Goal: Information Seeking & Learning: Find specific fact

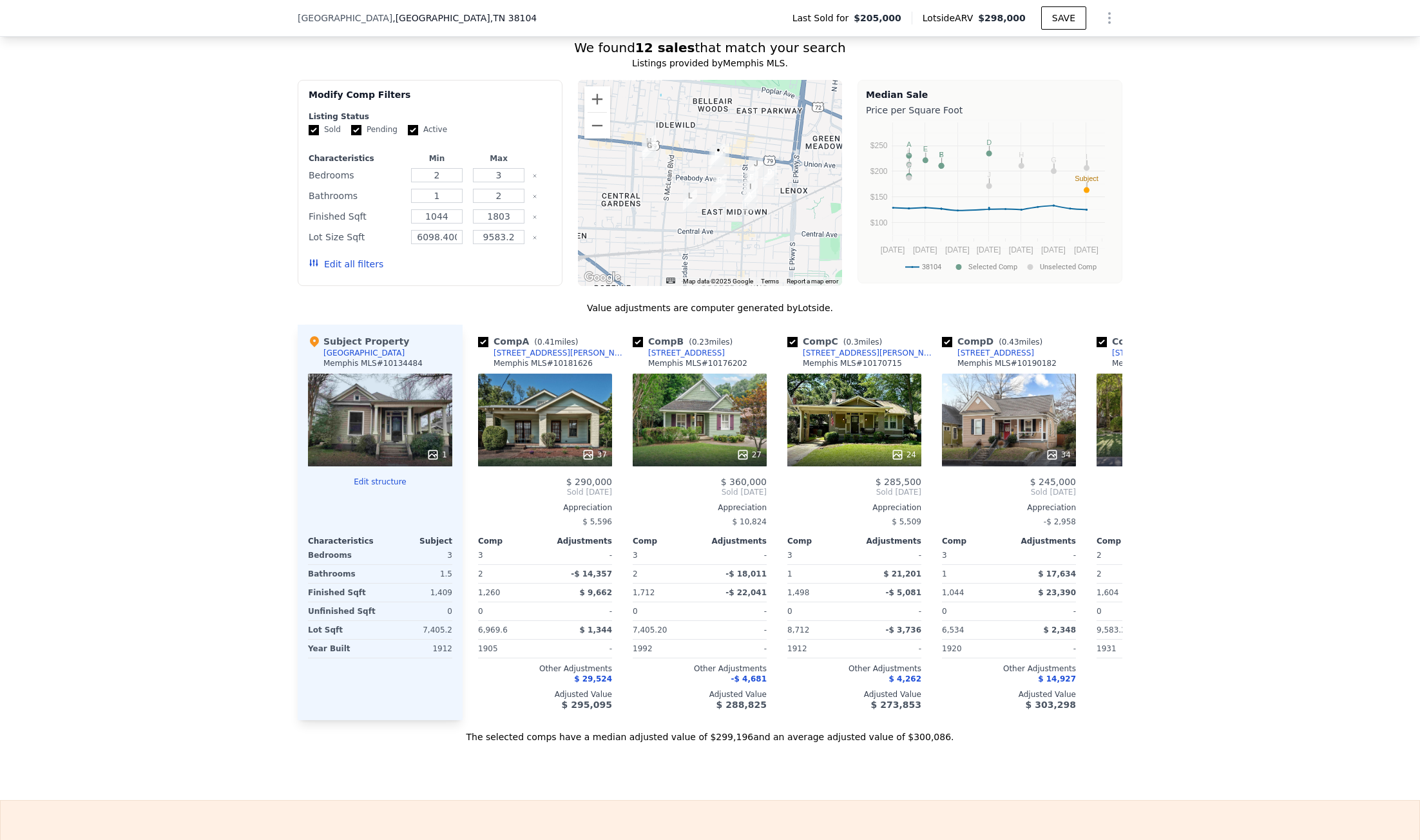
scroll to position [1091, 0]
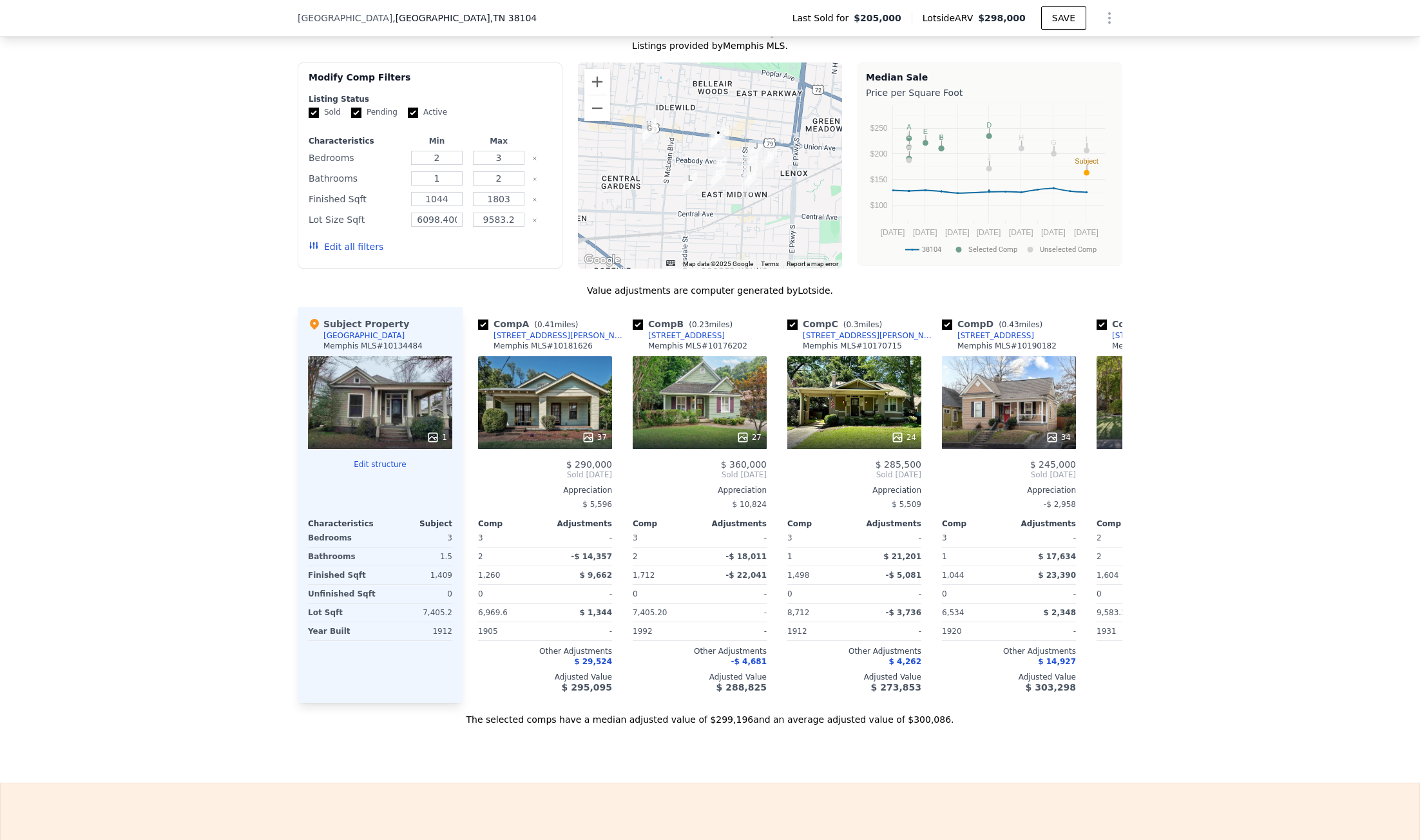
click at [347, 22] on span "2030 Linden Ave" at bounding box center [345, 18] width 95 height 13
drag, startPoint x: 347, startPoint y: 22, endPoint x: 151, endPoint y: 583, distance: 594.3
click at [148, 588] on div "We found 12 sales that match your search Listings provided by Memphis MLS . Fil…" at bounding box center [710, 366] width 1420 height 720
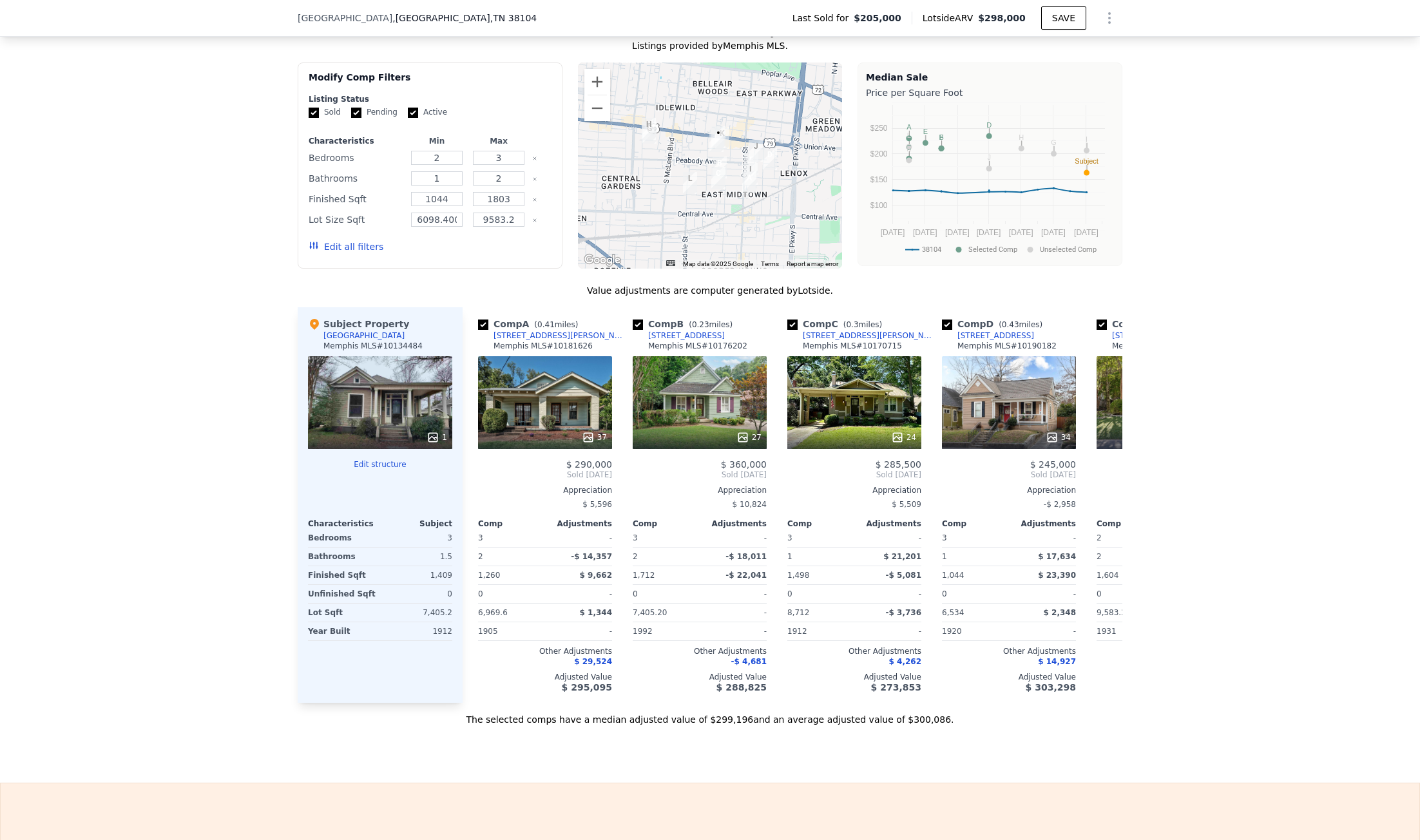
click at [392, 20] on span ", Memphis , TN 38104" at bounding box center [465, 18] width 144 height 13
drag, startPoint x: 386, startPoint y: 20, endPoint x: 322, endPoint y: 18, distance: 64.0
click at [322, 18] on span "2030 Linden Ave" at bounding box center [345, 18] width 95 height 13
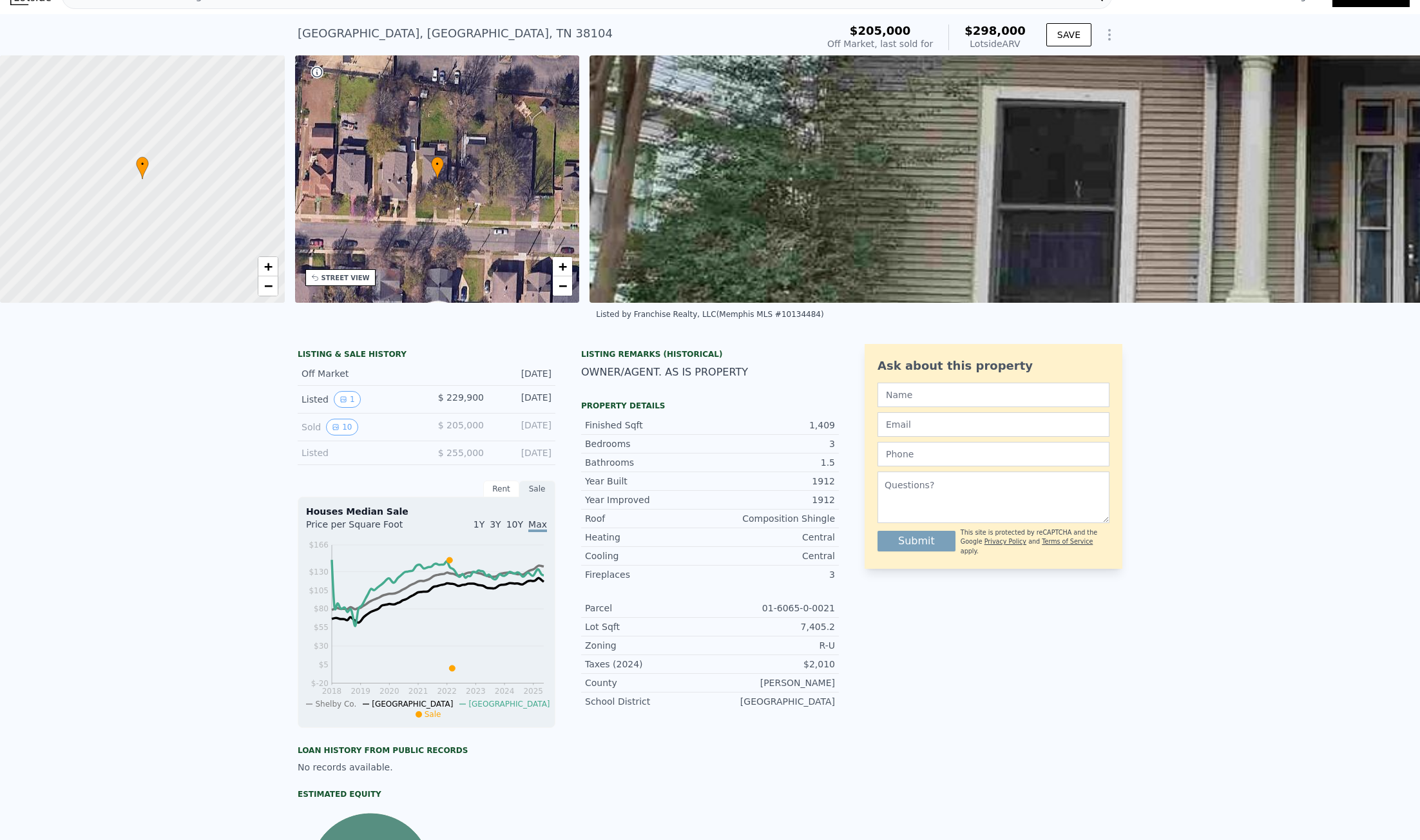
scroll to position [0, 0]
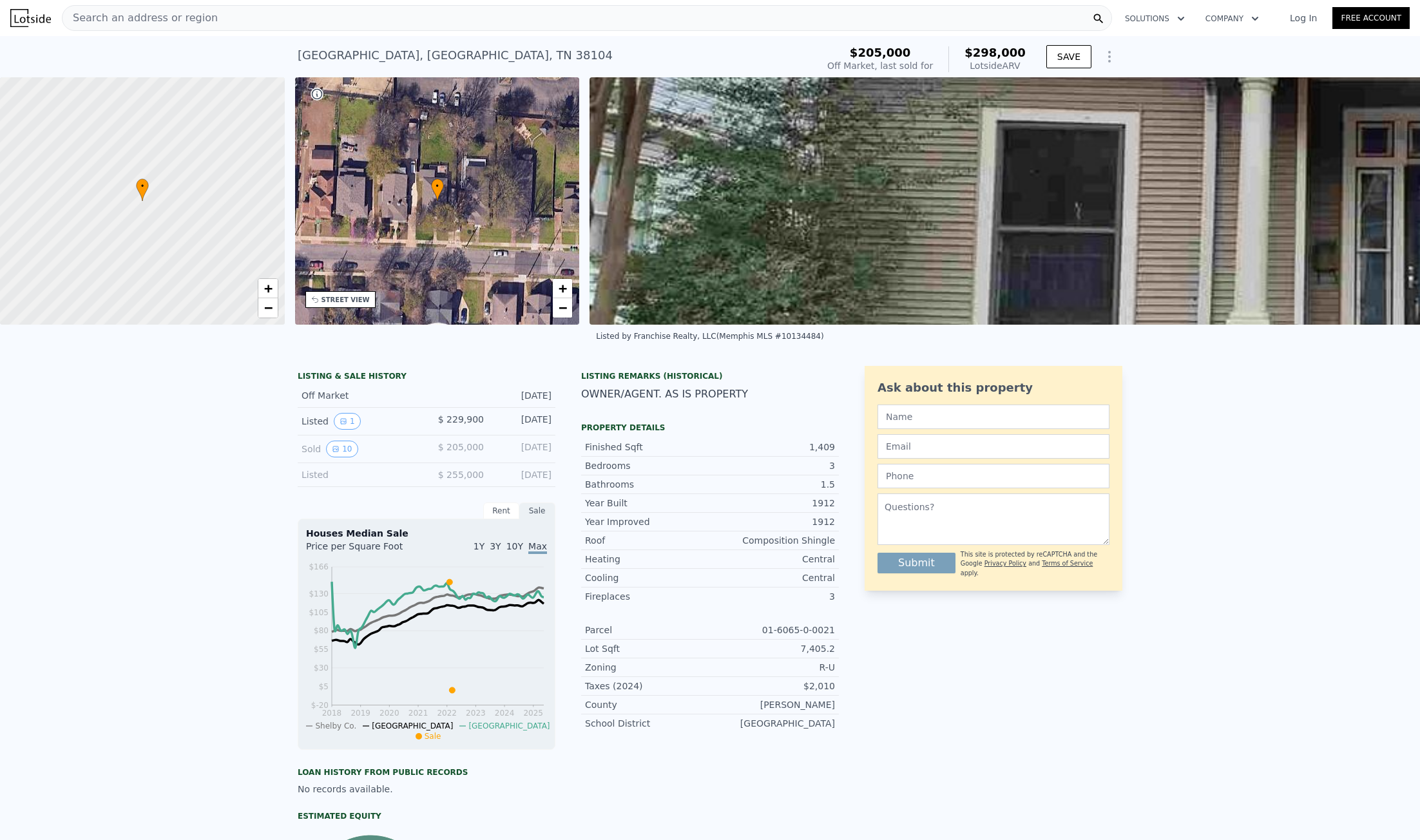
click at [164, 12] on span "Search an address or region" at bounding box center [140, 19] width 155 height 16
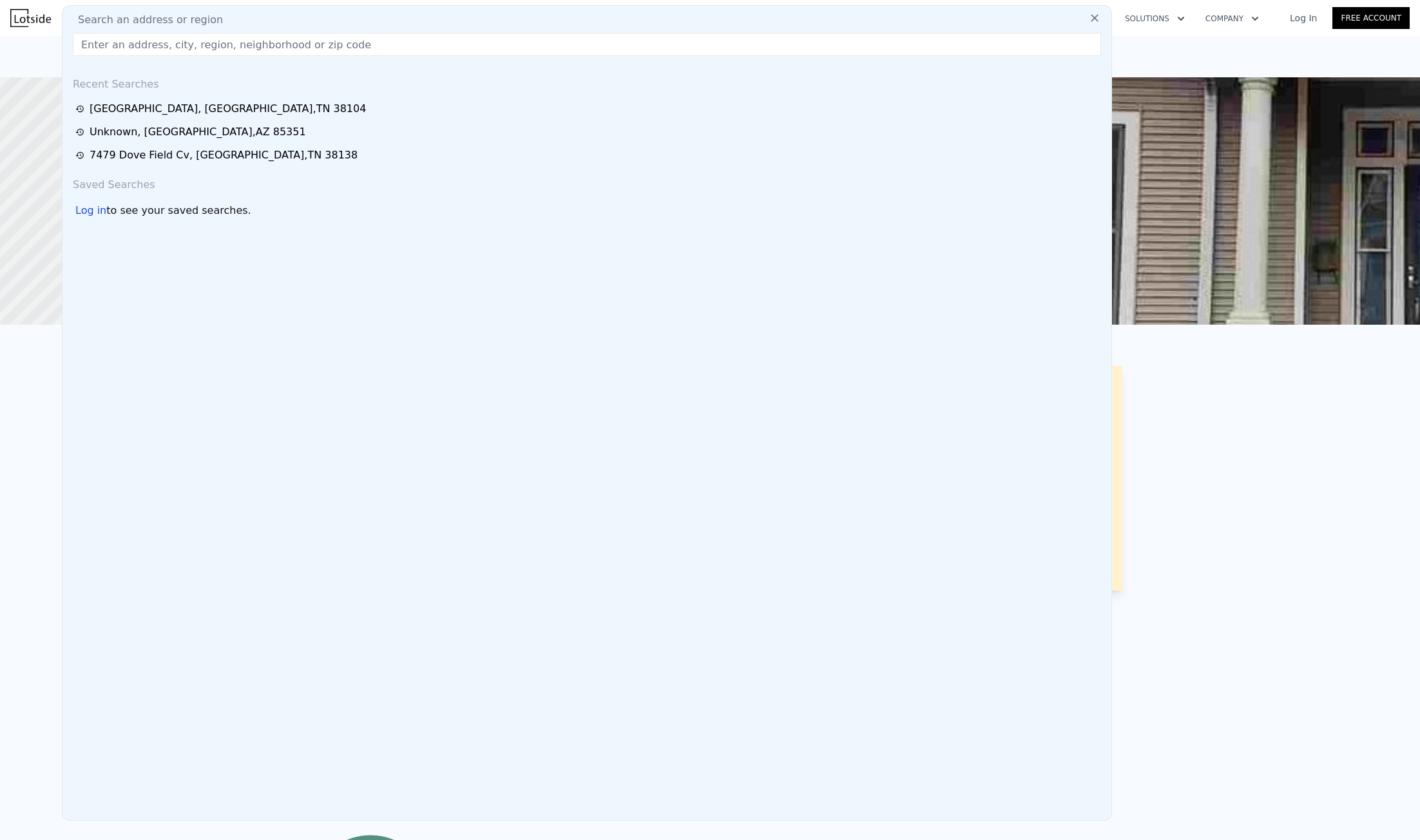
click at [166, 58] on div "Search an address or region Recent Searches 2030 Linden Ave , Memphis , TN 3810…" at bounding box center [587, 413] width 1050 height 816
paste input "4053 Haliburton St, Memphis, TN 38128"
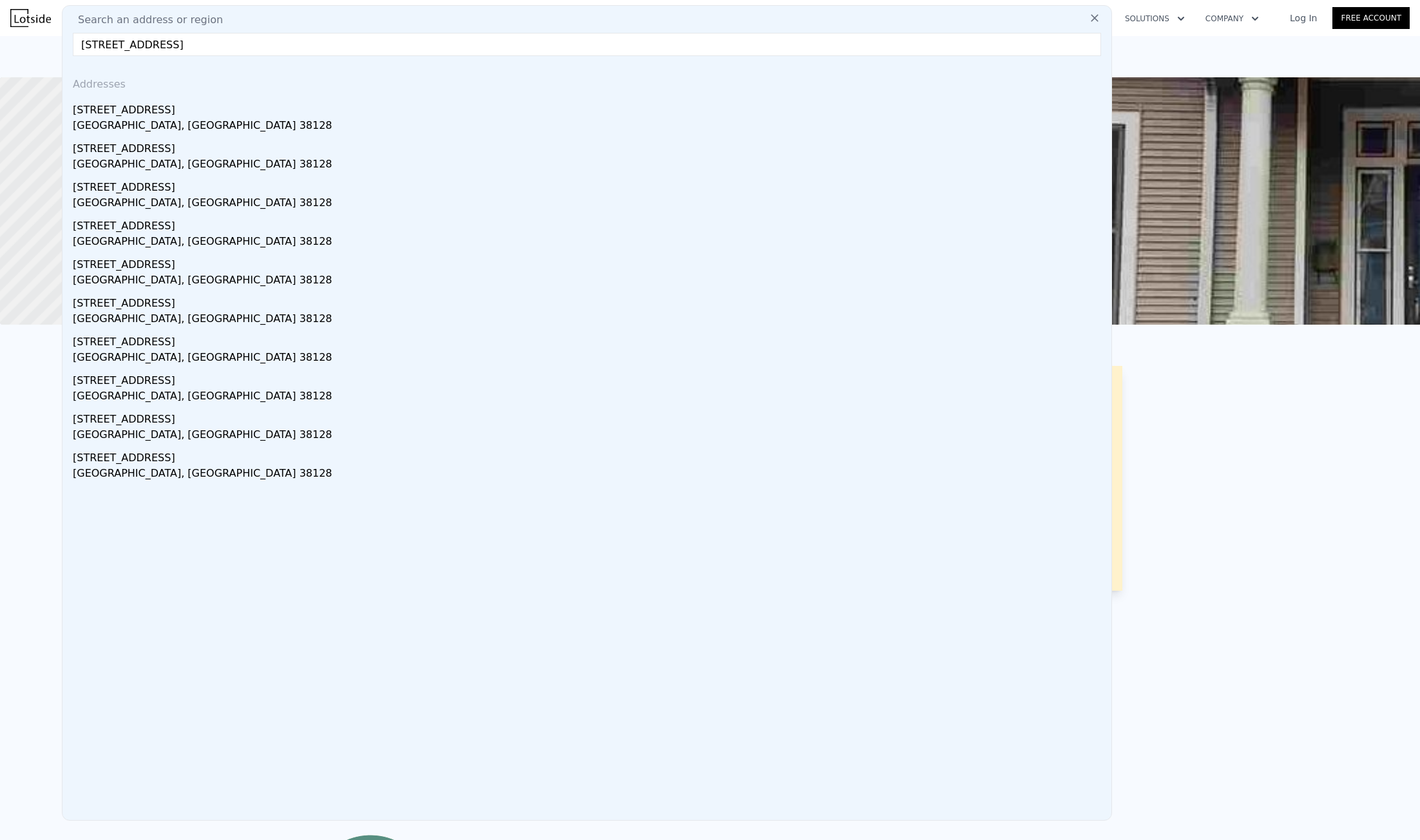
type input "4053 Haliburton St, Memphis, TN 38128"
click at [231, 96] on div "Addresses" at bounding box center [587, 82] width 1038 height 31
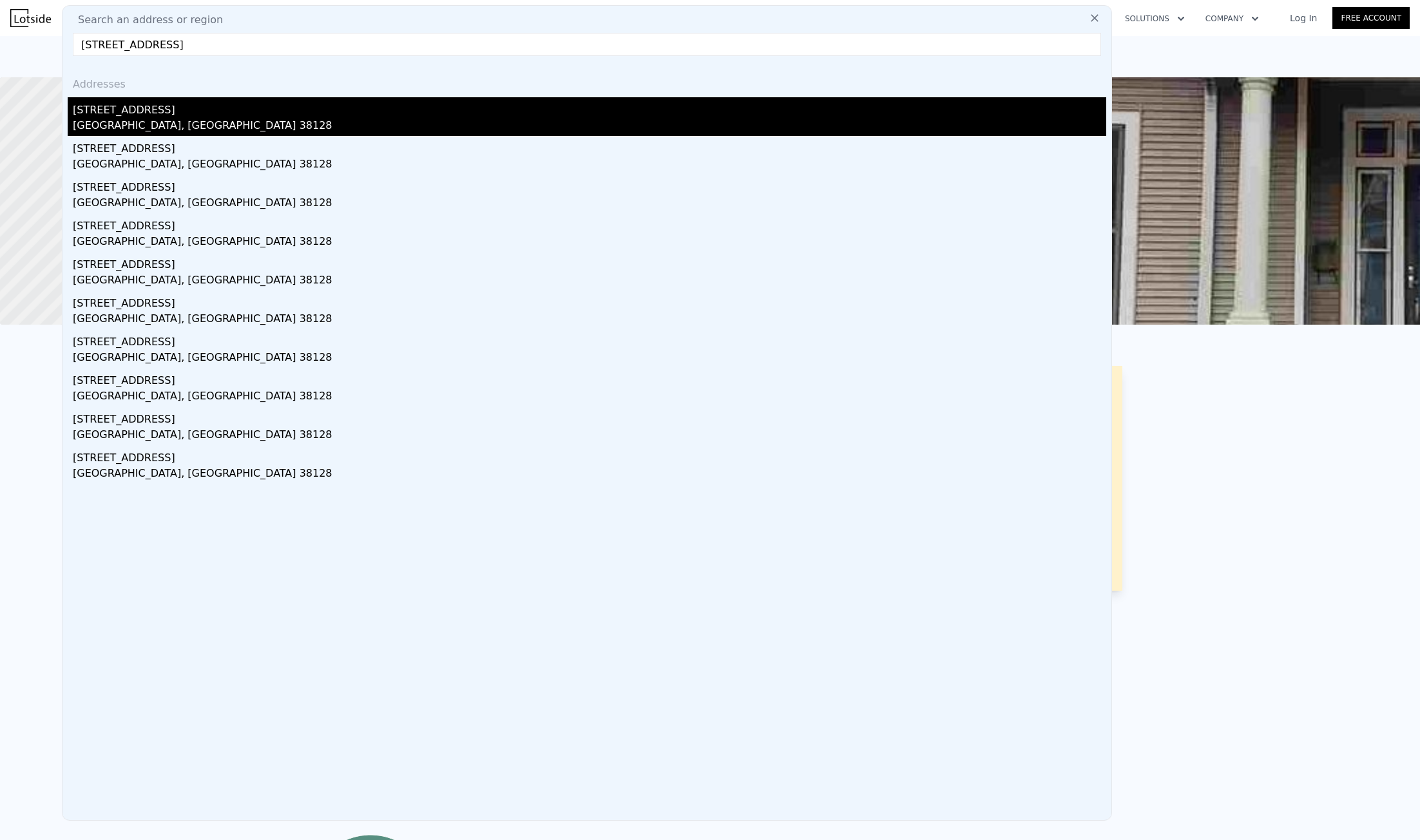
click at [230, 105] on div "4053 Haliburton St" at bounding box center [589, 107] width 1034 height 20
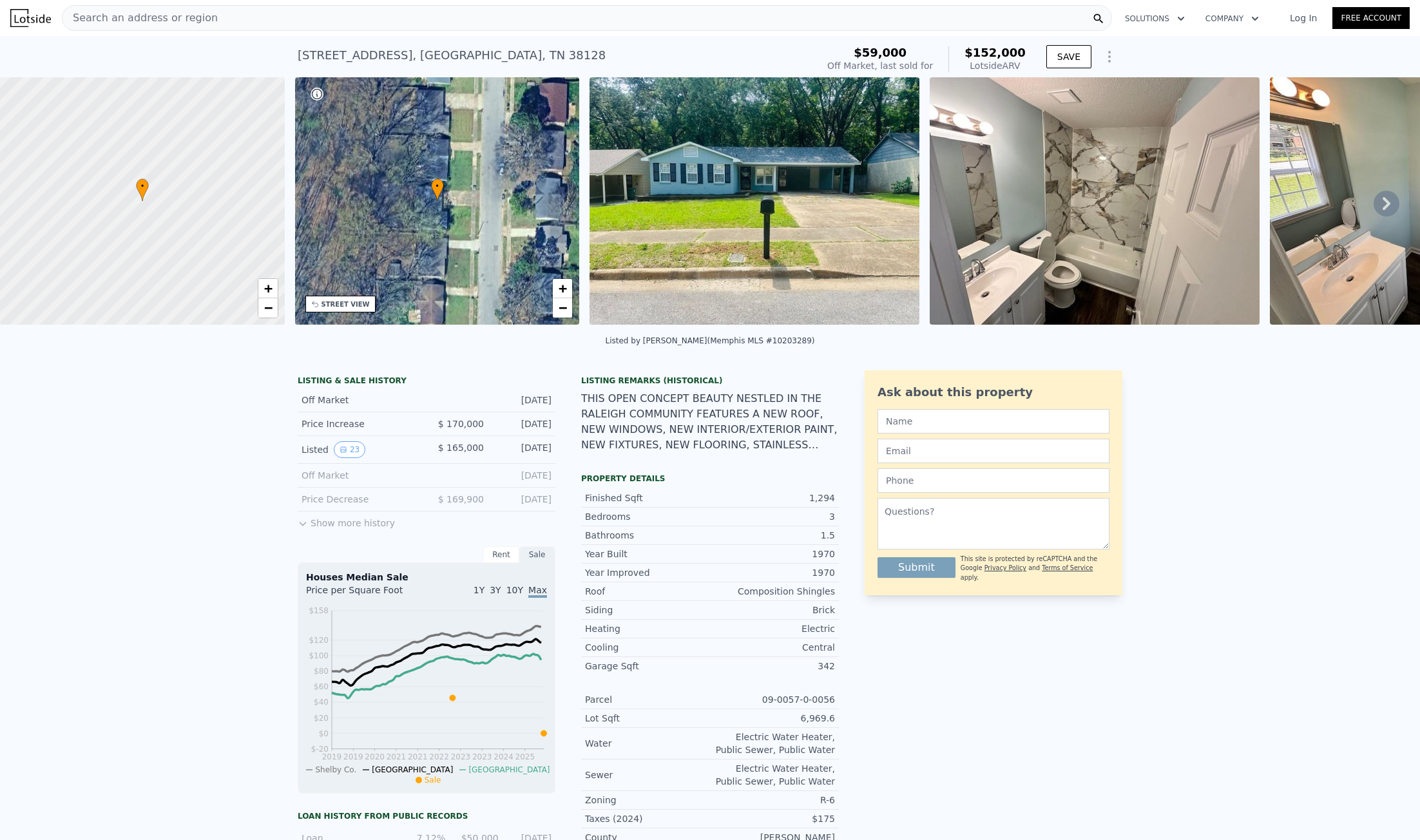
click at [152, 14] on span "Search an address or region" at bounding box center [140, 19] width 155 height 16
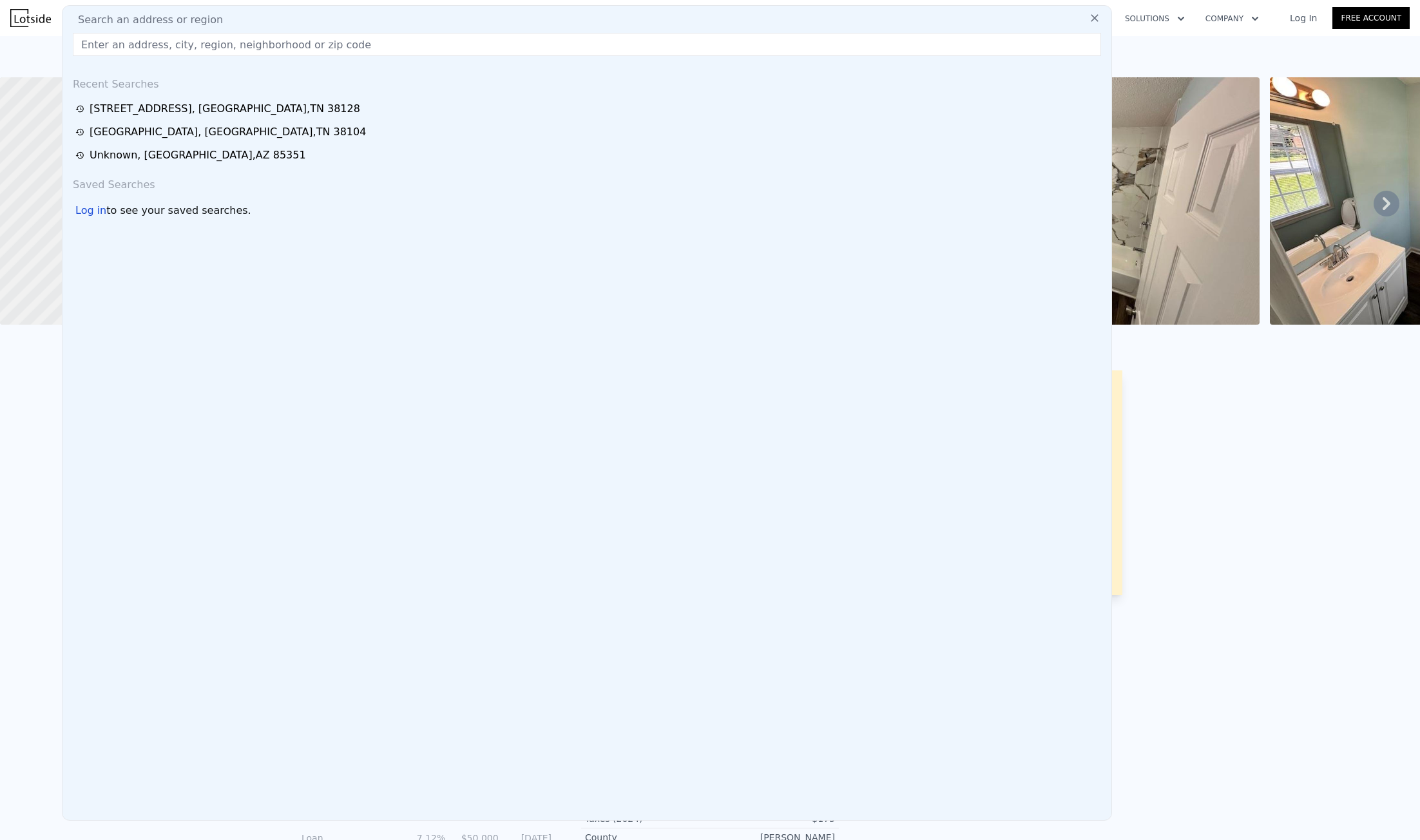
click at [145, 44] on input "text" at bounding box center [588, 45] width 1029 height 23
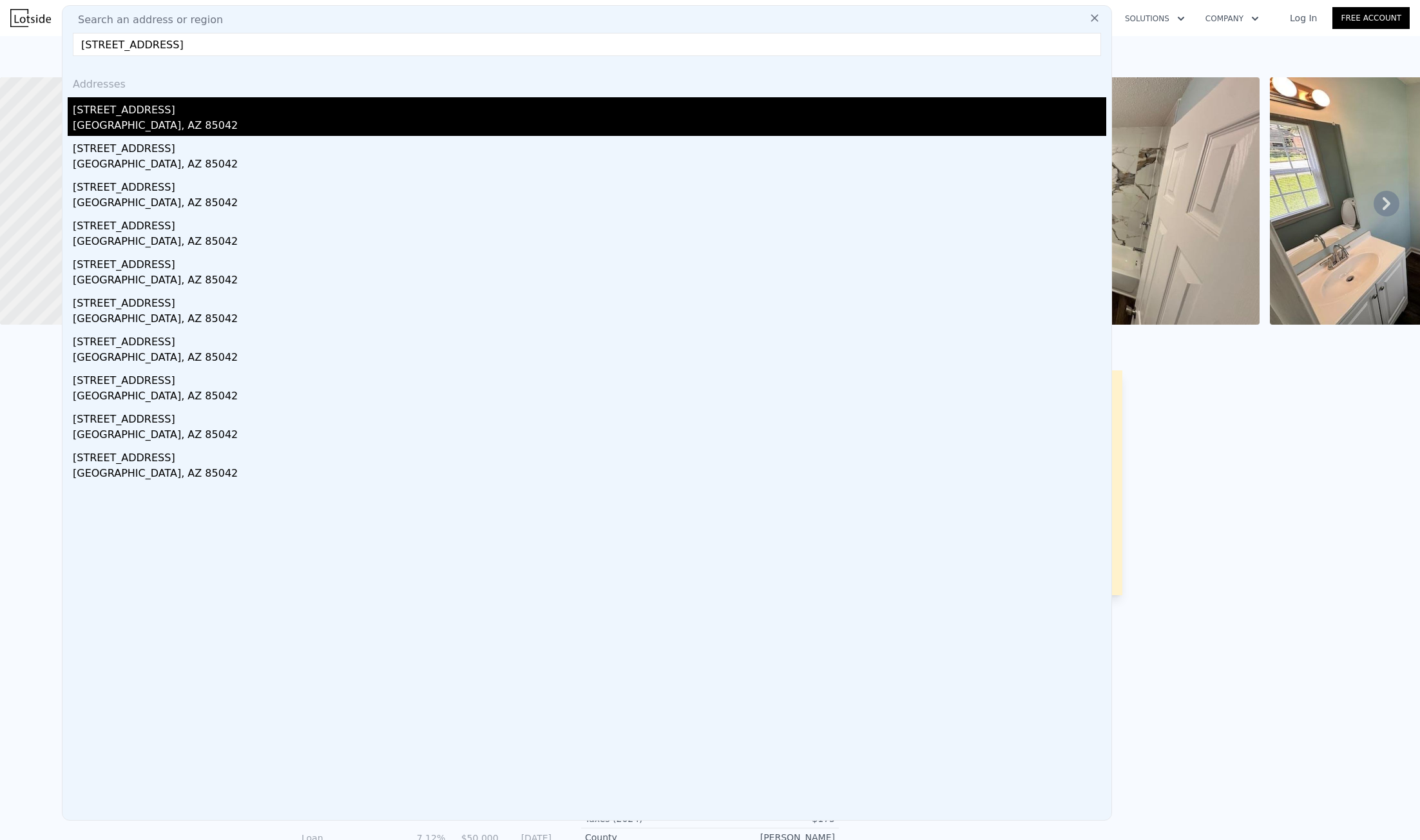
type input "6224 S 40th Pl, Phoenix, AZ 85042"
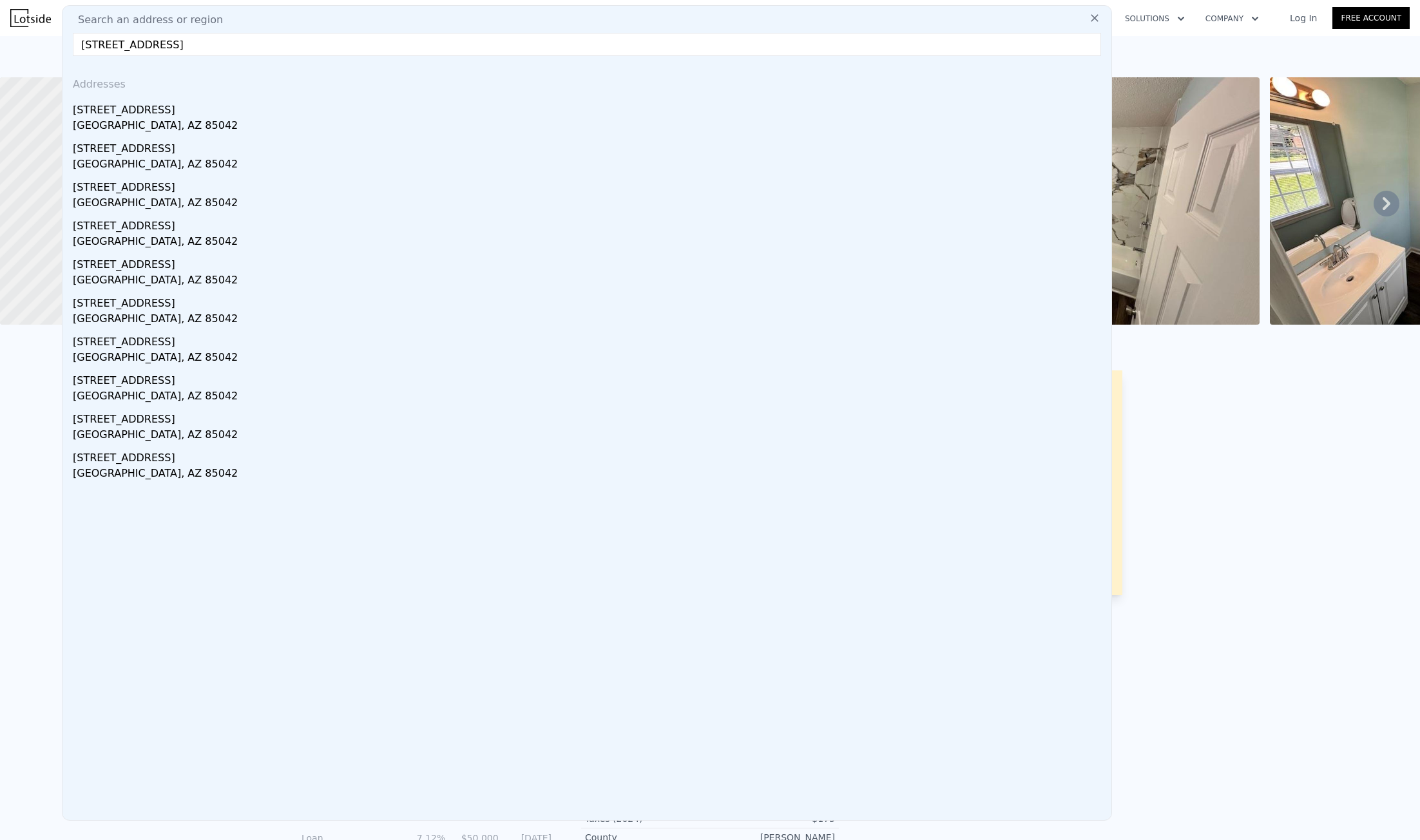
drag, startPoint x: 162, startPoint y: 114, endPoint x: 84, endPoint y: 115, distance: 78.0
click at [162, 114] on div "6224 S 40th Pl" at bounding box center [589, 107] width 1034 height 20
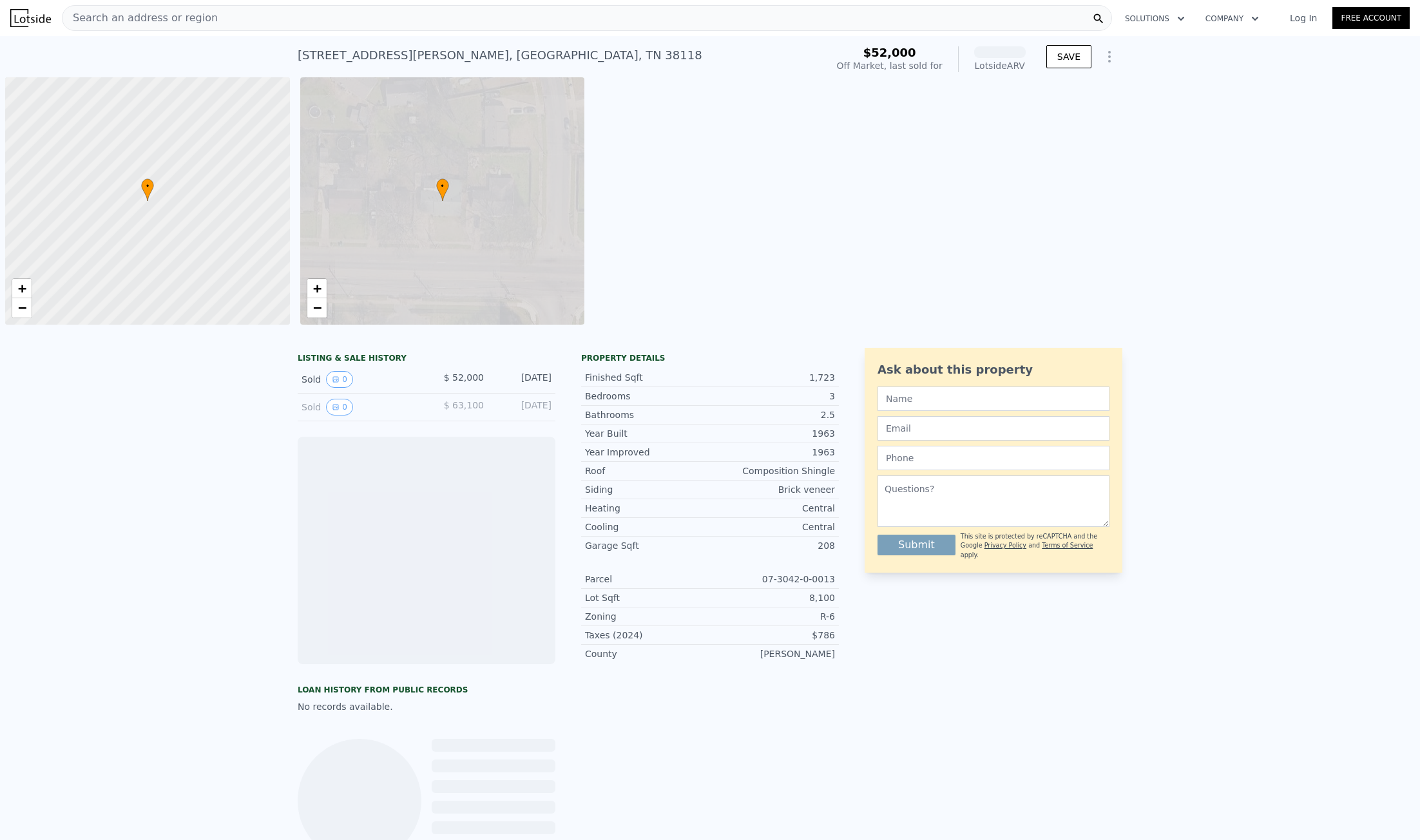
scroll to position [0, 5]
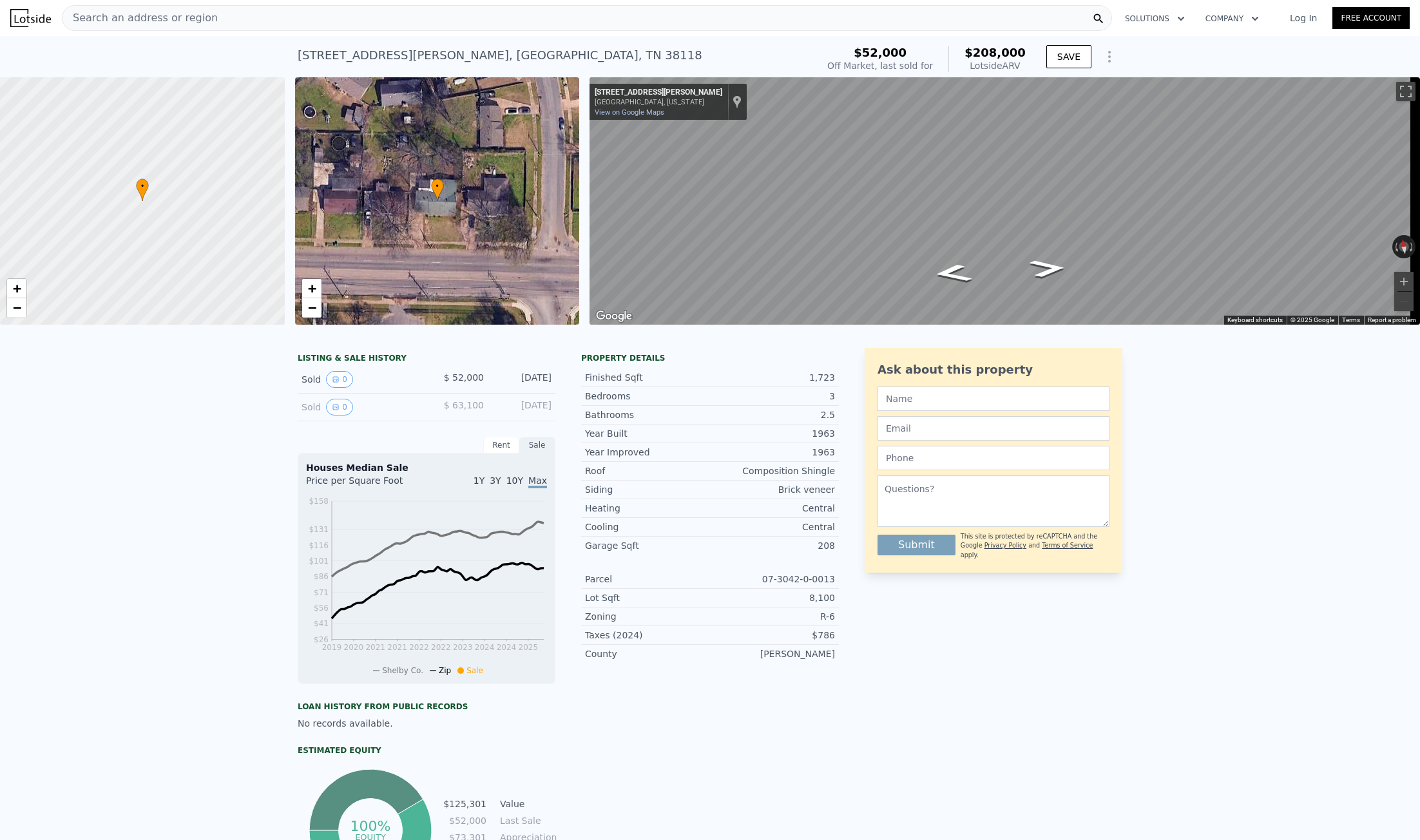
click at [134, 31] on div "Search an address or region Solutions Company Open main menu Log In Free Account" at bounding box center [710, 19] width 1400 height 31
click at [136, 17] on span "Search an address or region" at bounding box center [140, 19] width 155 height 16
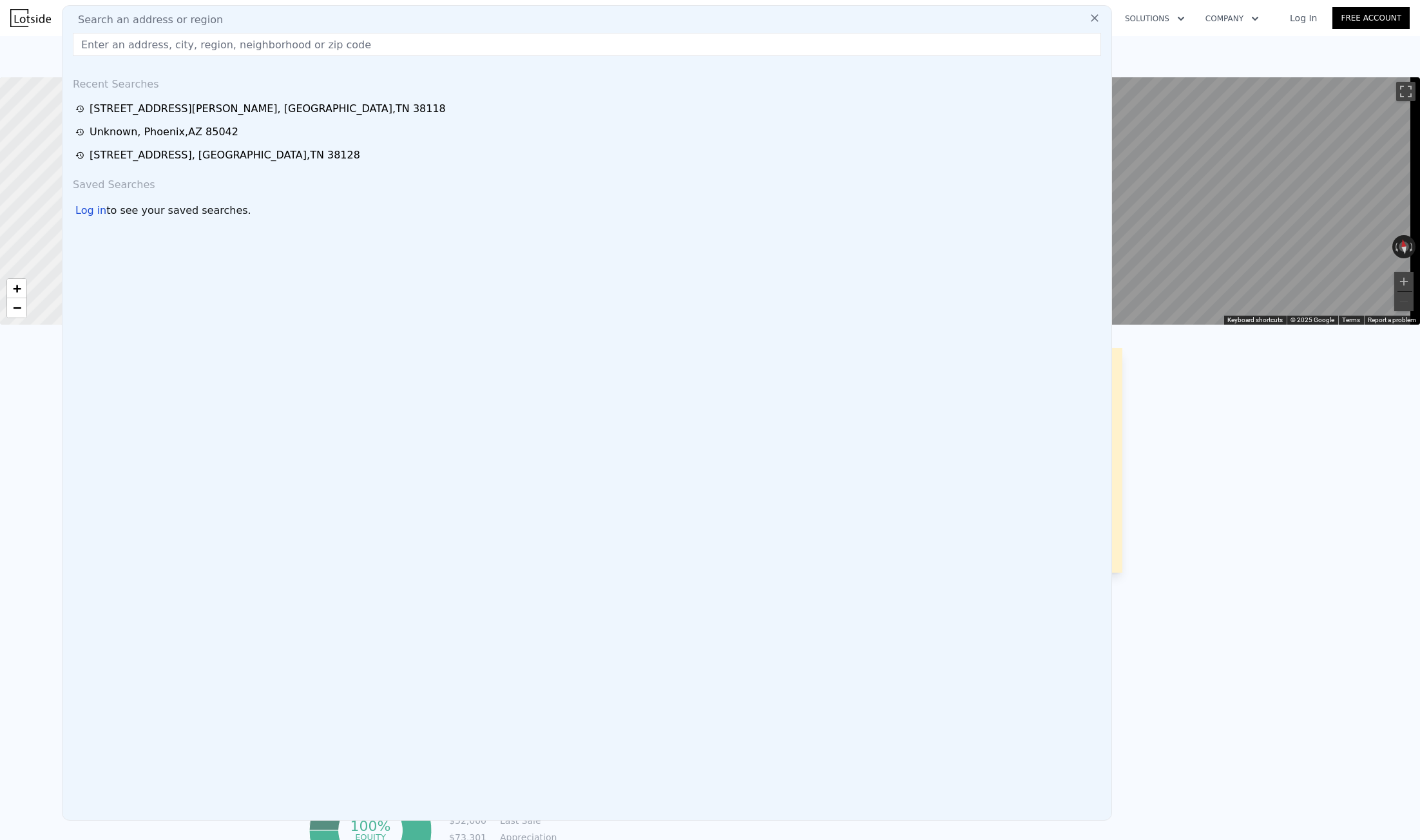
click at [133, 38] on input "text" at bounding box center [588, 45] width 1029 height 23
drag, startPoint x: 133, startPoint y: 38, endPoint x: 147, endPoint y: 83, distance: 47.1
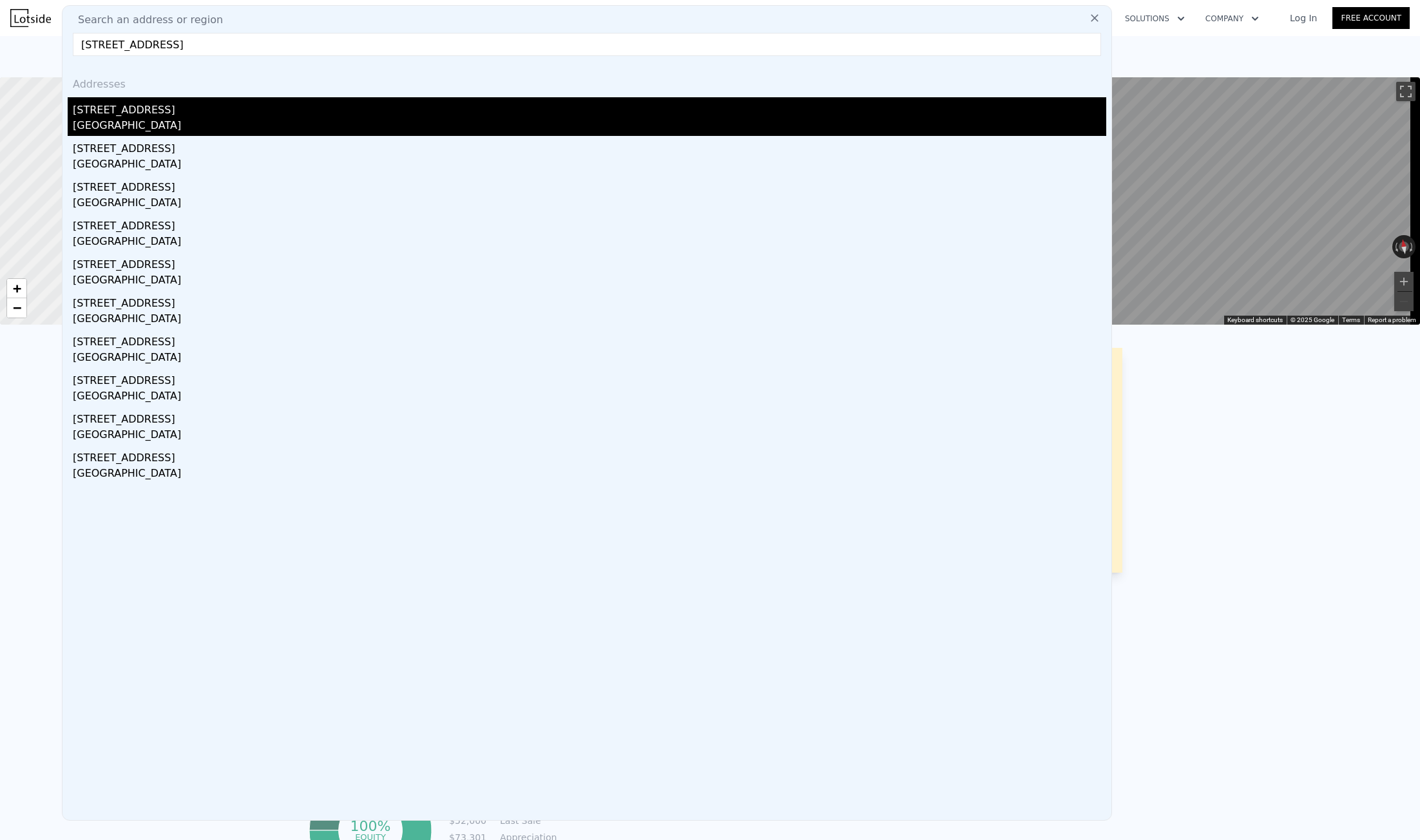
type input "6532 Mangrove Dr, Zephyrhills, FL 33544"
click at [162, 109] on div "6532 Mangrove Dr" at bounding box center [589, 107] width 1034 height 20
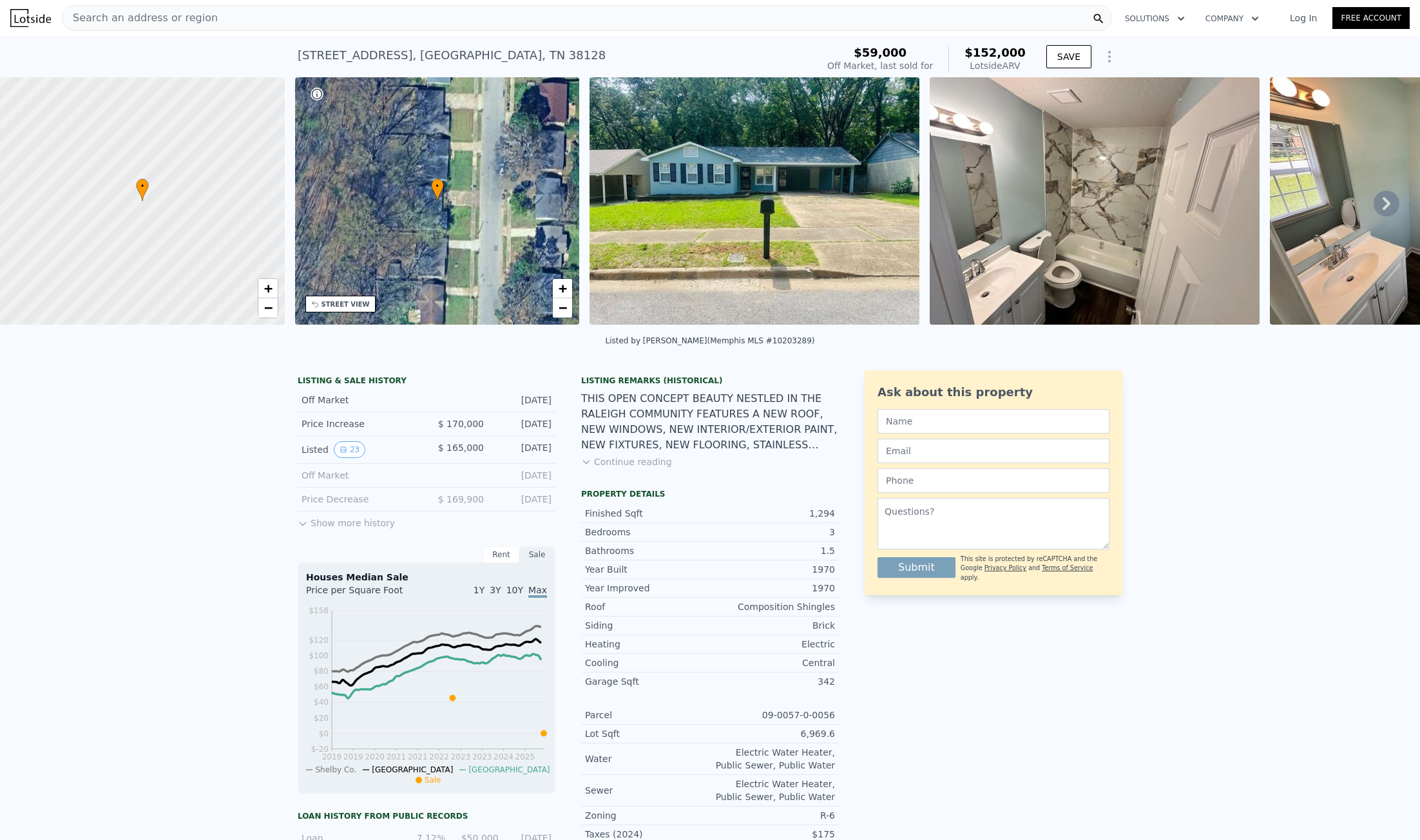
click at [183, 25] on span "Search an address or region" at bounding box center [140, 19] width 155 height 16
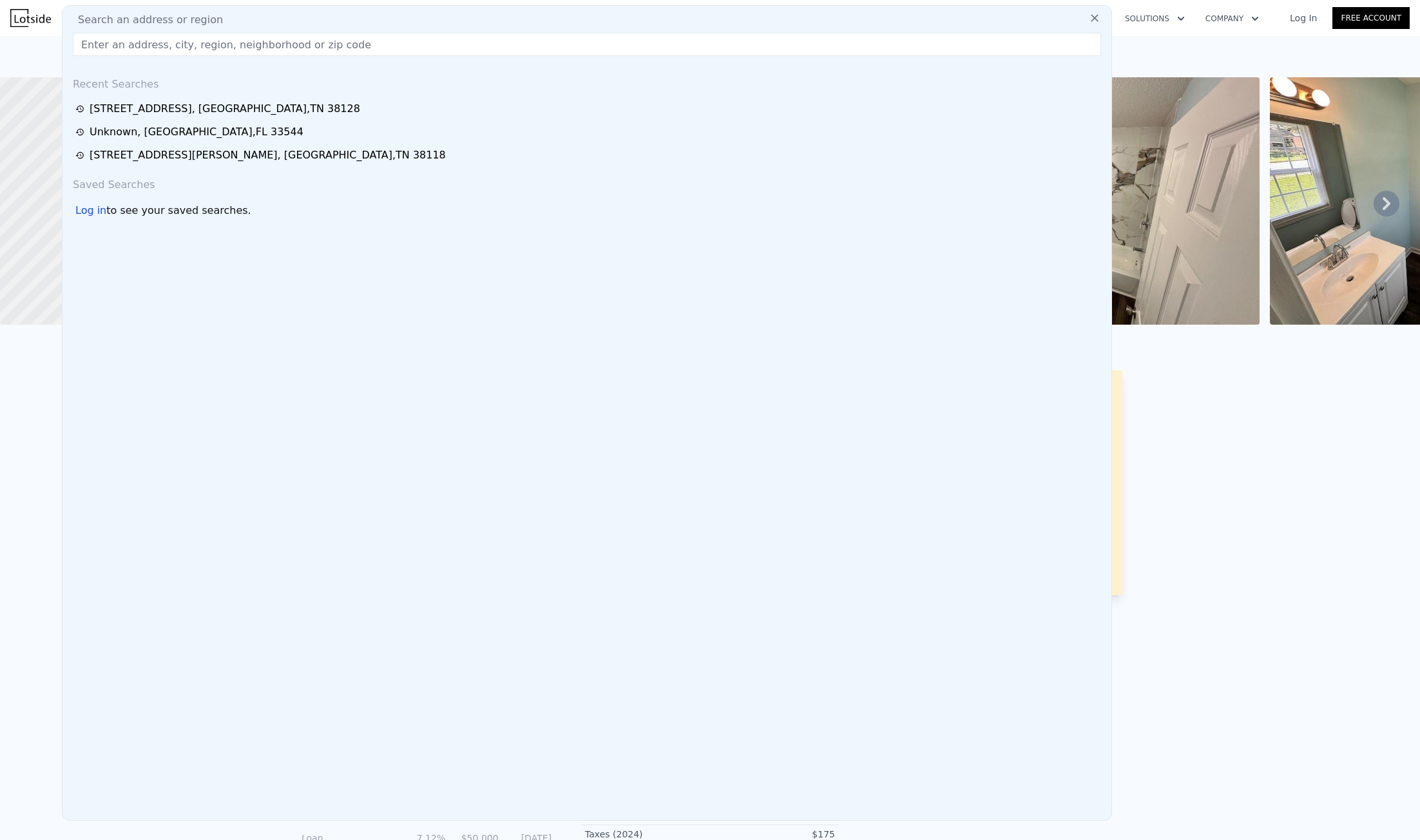
click at [184, 38] on input "text" at bounding box center [588, 45] width 1029 height 23
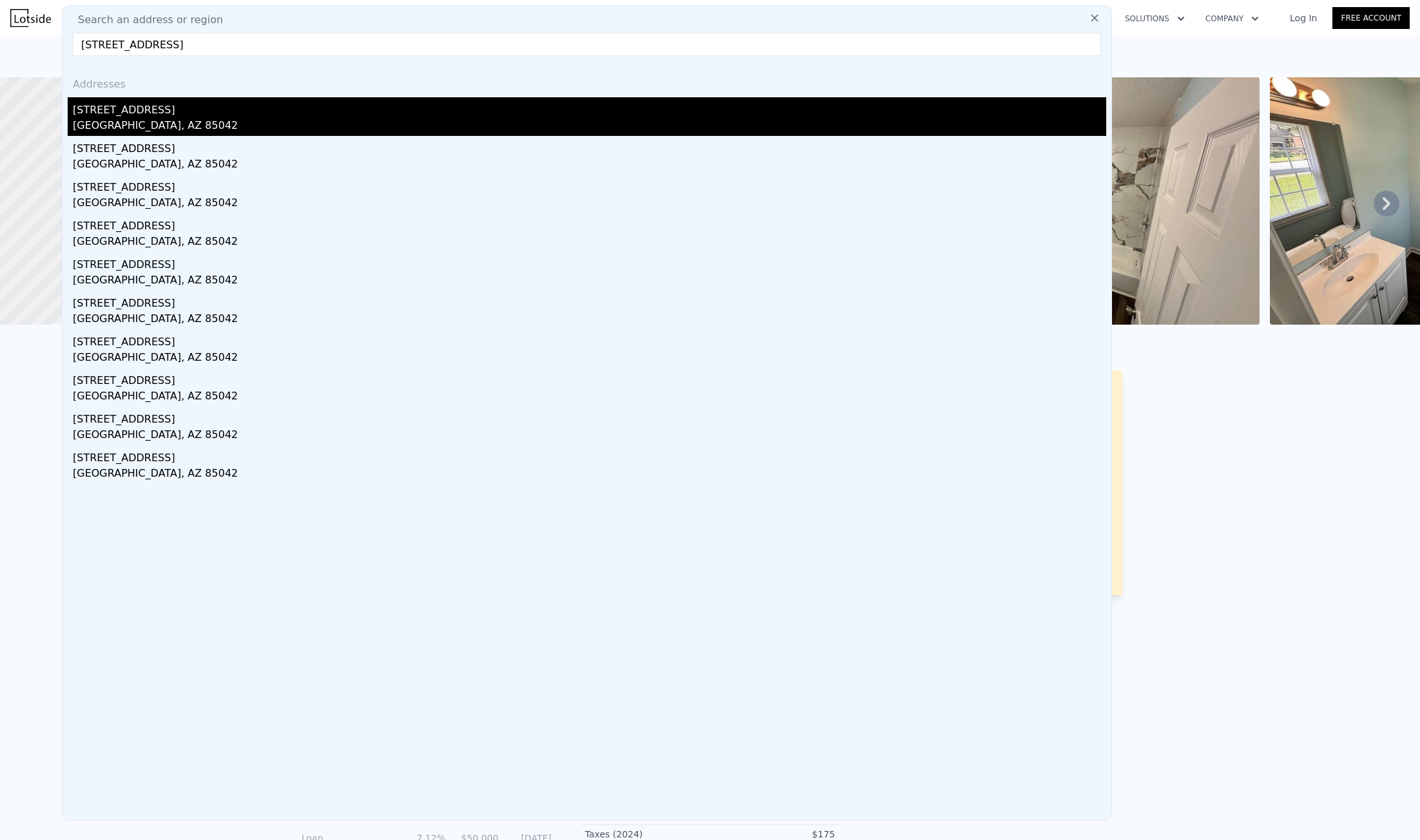
type input "6224 S 40th Pl, Phoenix, AZ 85042"
click at [180, 107] on div "6224 S 40th Pl" at bounding box center [589, 107] width 1034 height 20
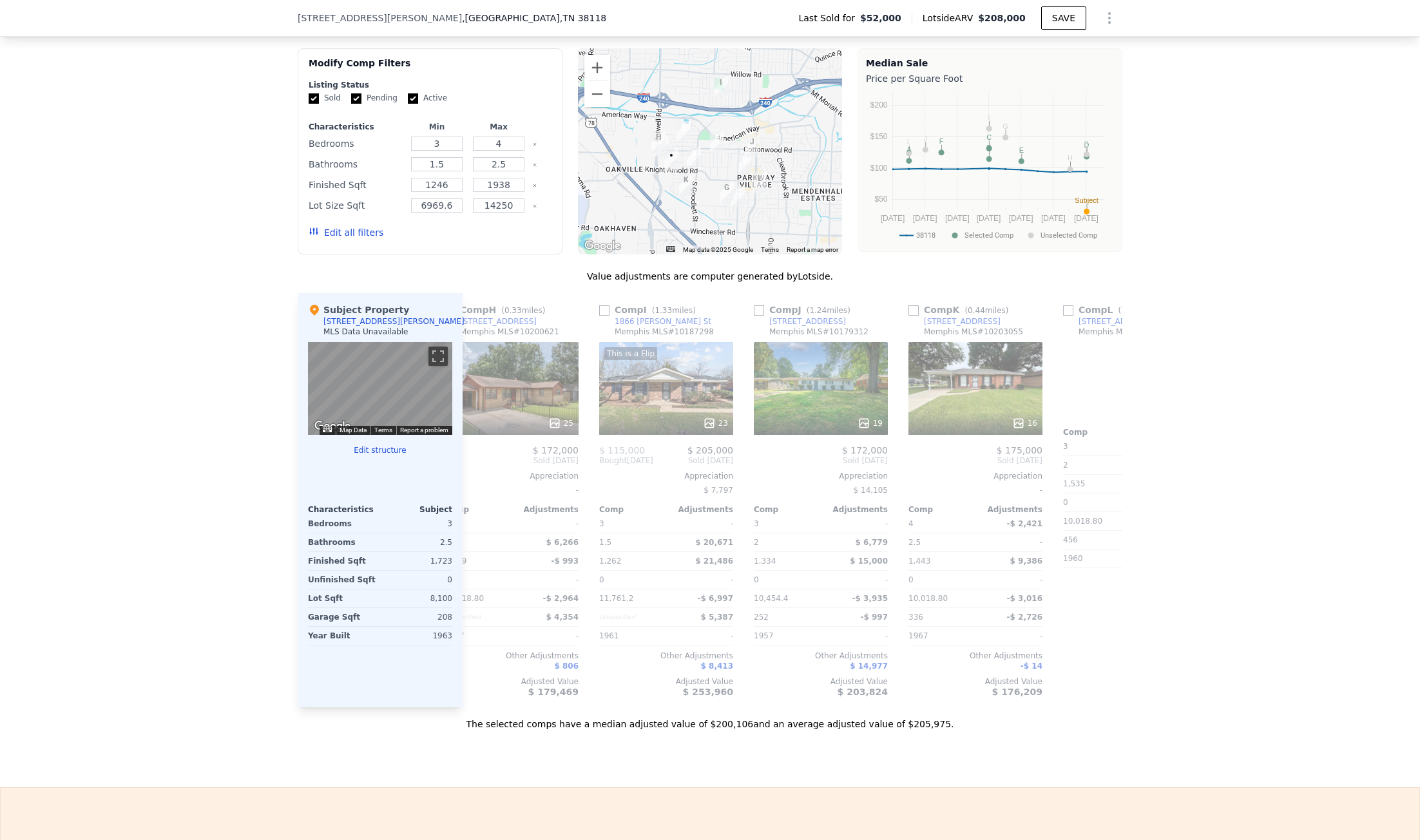
scroll to position [0, 1227]
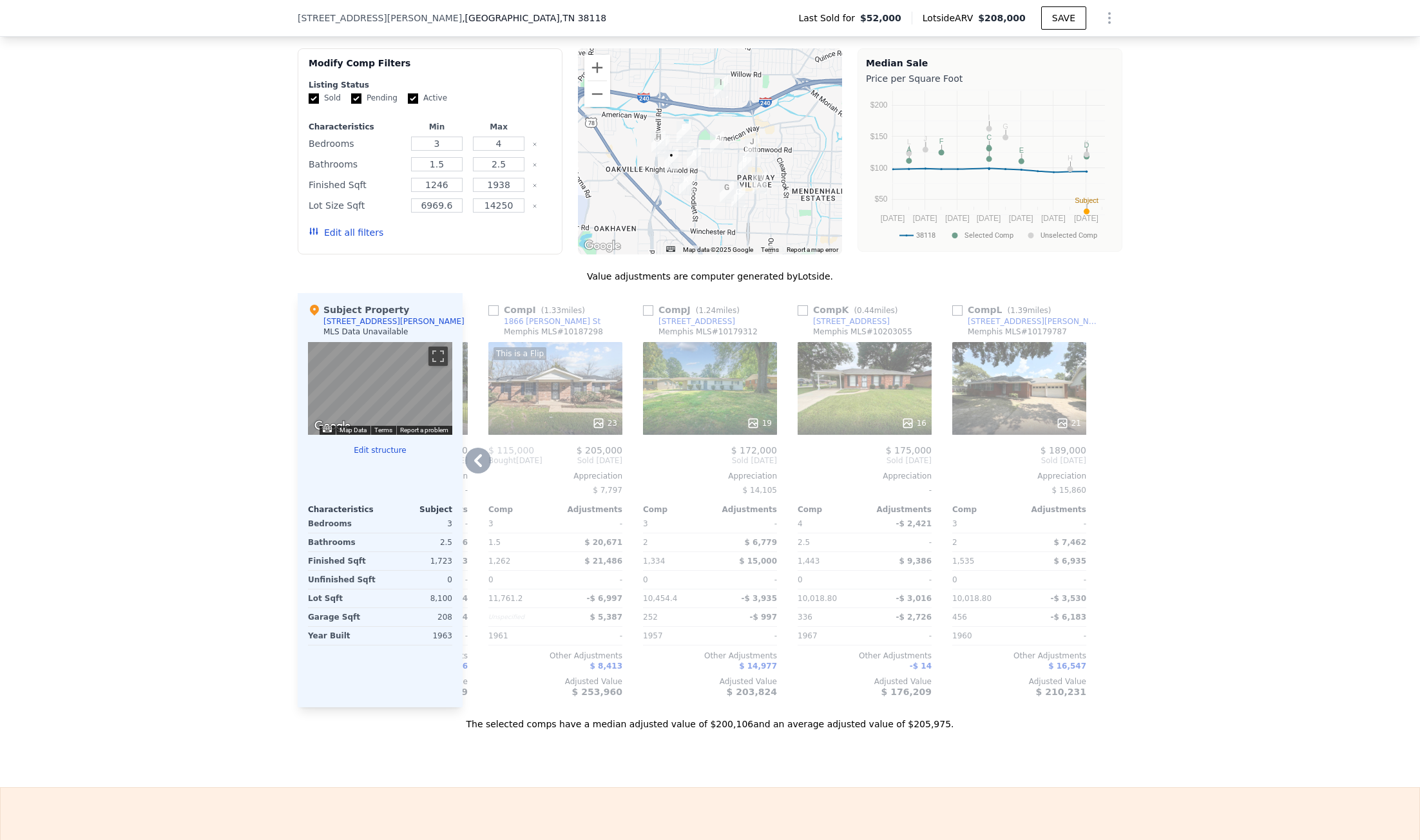
click at [909, 382] on div "16" at bounding box center [864, 388] width 134 height 93
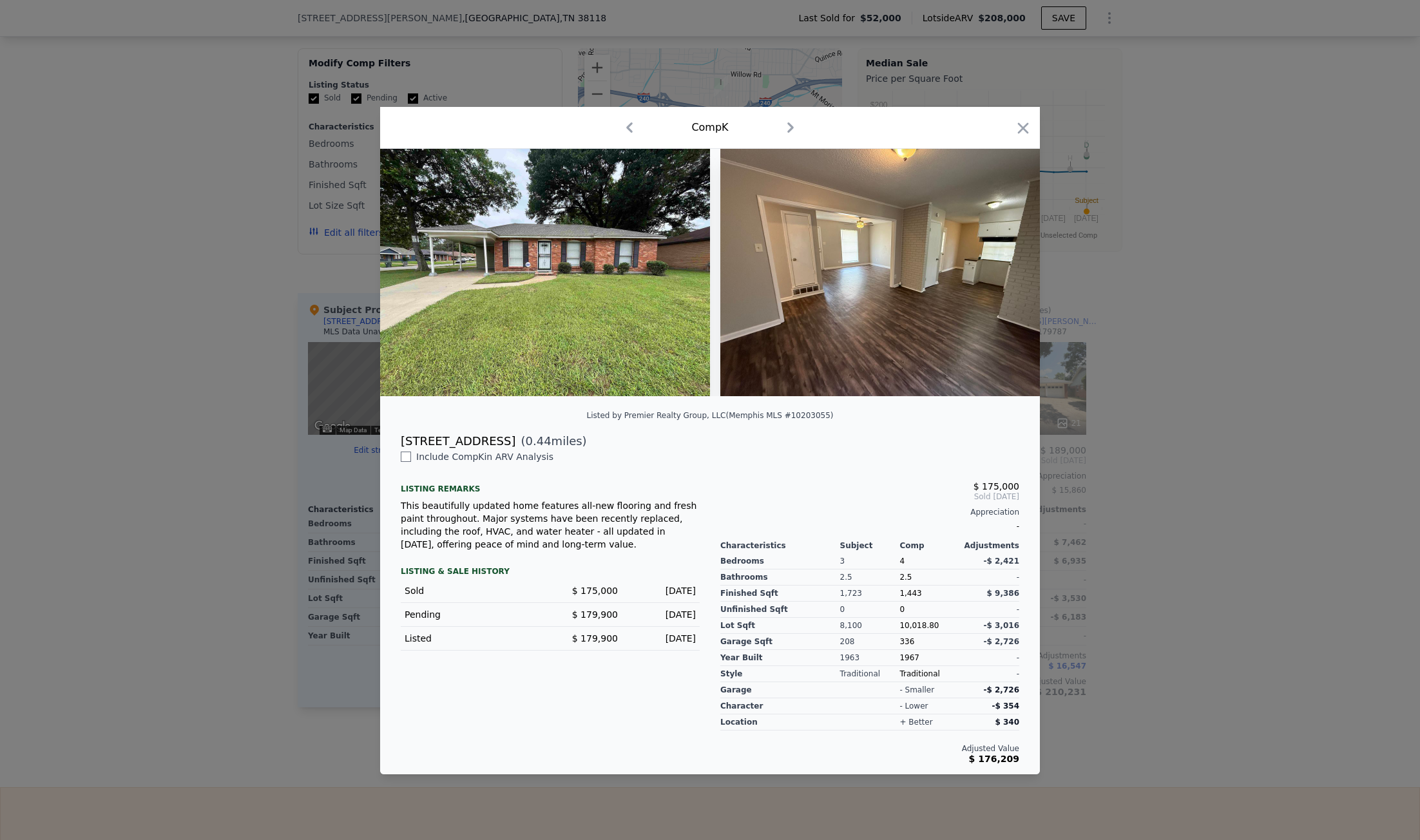
click at [162, 402] on div at bounding box center [710, 420] width 1420 height 840
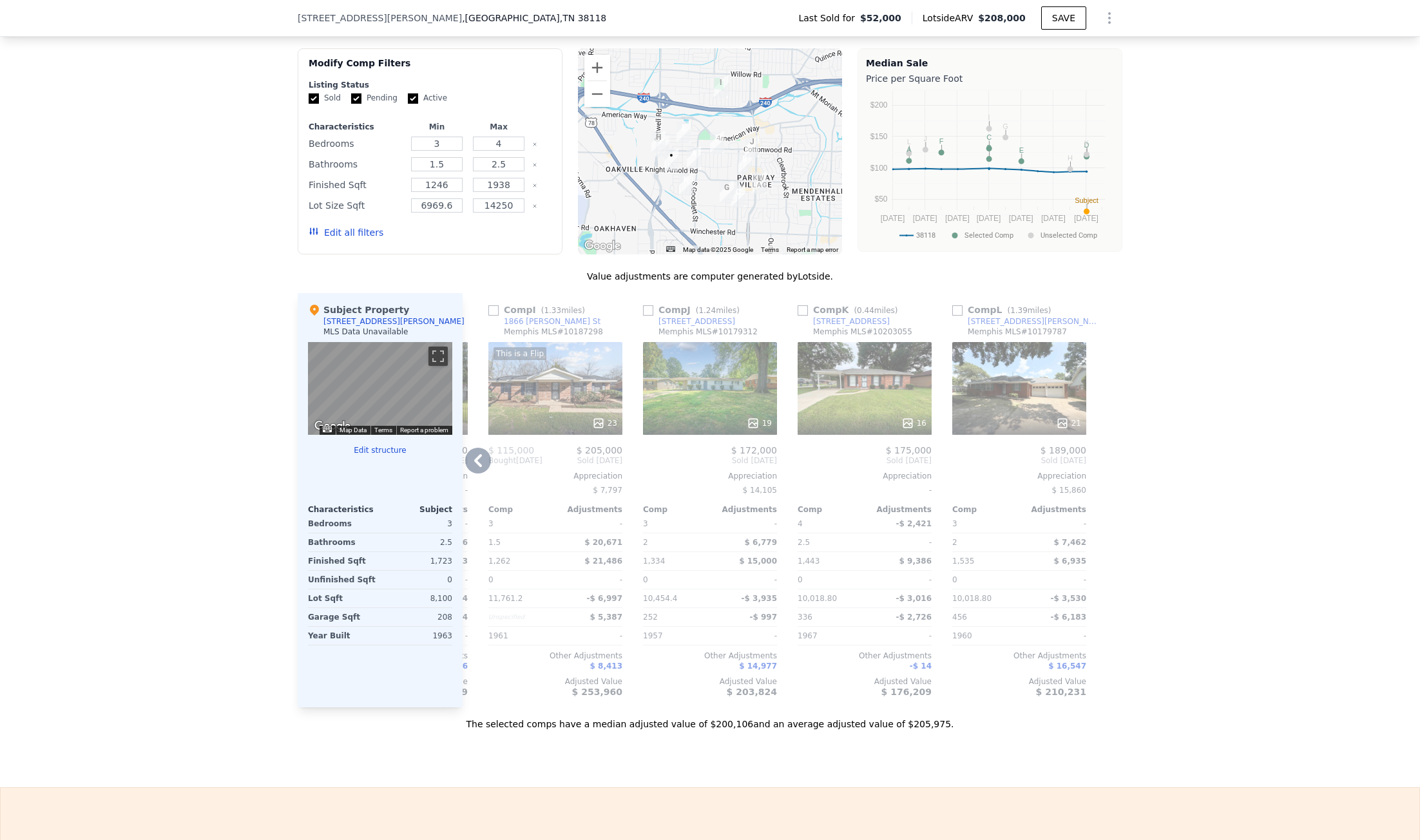
click at [857, 327] on div "[STREET_ADDRESS]" at bounding box center [851, 321] width 77 height 11
drag, startPoint x: 993, startPoint y: 727, endPoint x: 938, endPoint y: 728, distance: 55.0
click at [938, 728] on div "The selected comps have a median adjusted value of $200,106 and an average adju…" at bounding box center [710, 719] width 825 height 23
click at [536, 327] on div "1866 Downing St" at bounding box center [551, 321] width 97 height 11
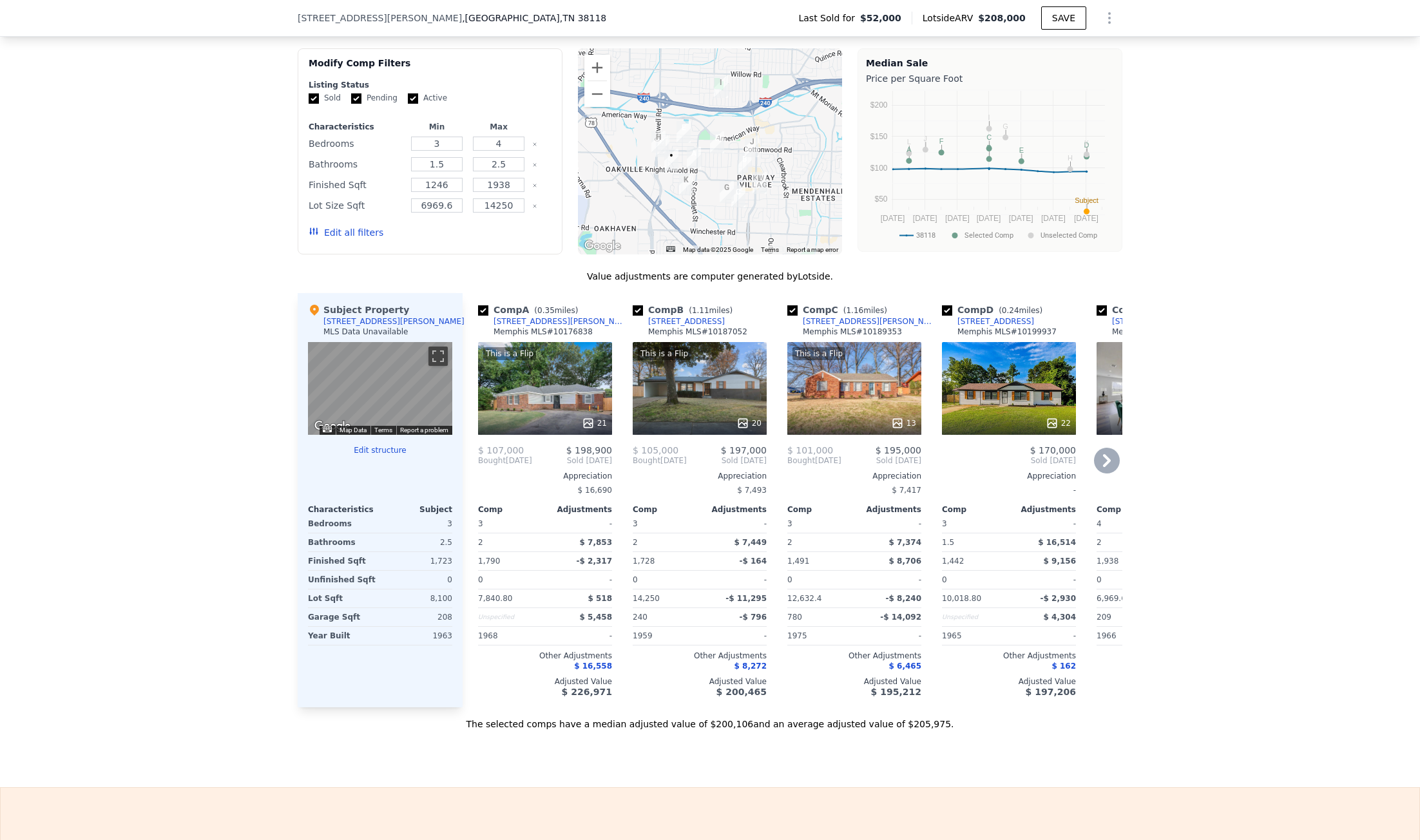
click at [541, 327] on div "4245 Arrowood Ave" at bounding box center [560, 321] width 134 height 11
click at [593, 727] on div "The selected comps have a median adjusted value of $200,106 and an average adju…" at bounding box center [710, 719] width 825 height 23
click at [669, 327] on div "[STREET_ADDRESS]" at bounding box center [686, 321] width 77 height 11
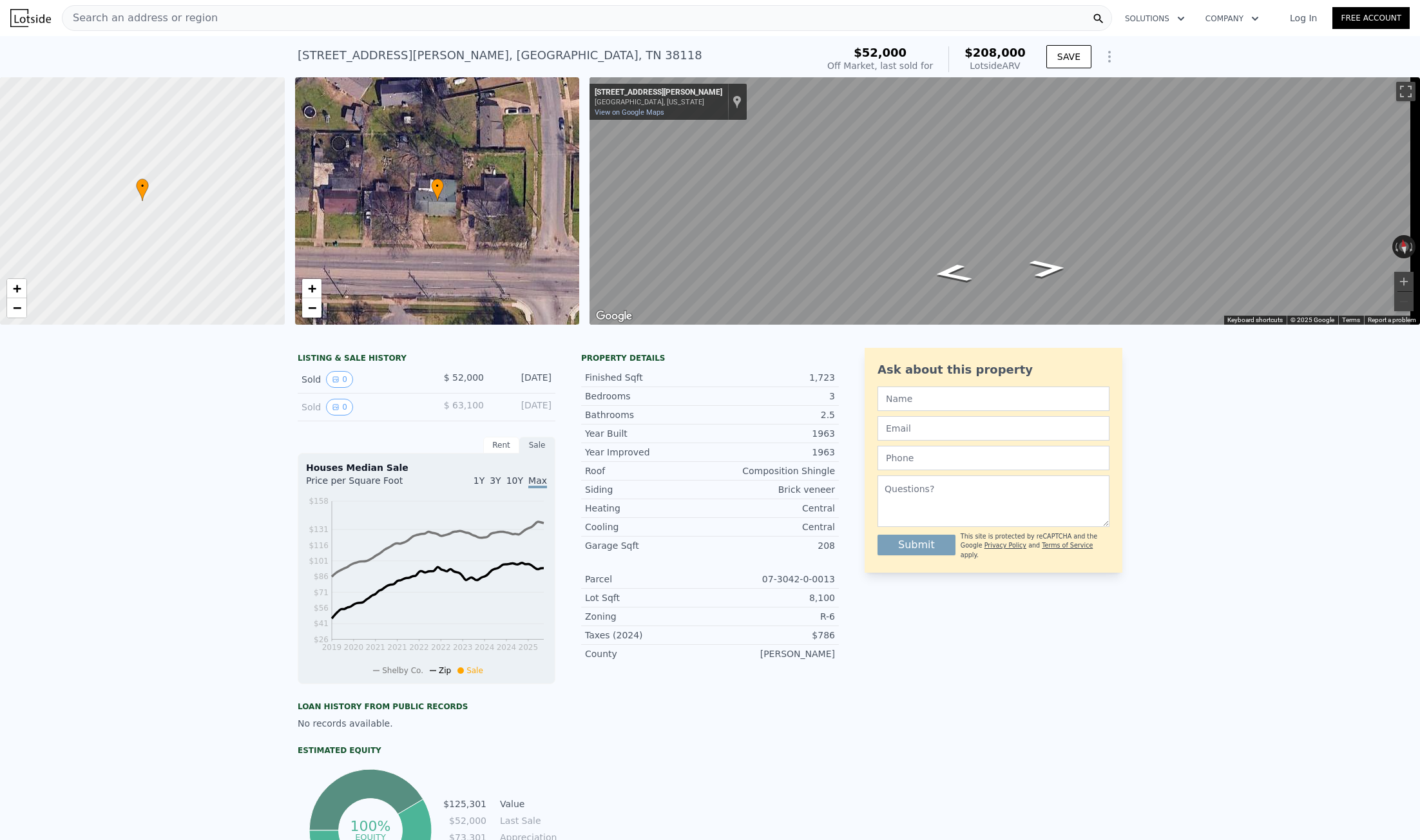
click at [142, 20] on span "Search an address or region" at bounding box center [140, 19] width 155 height 16
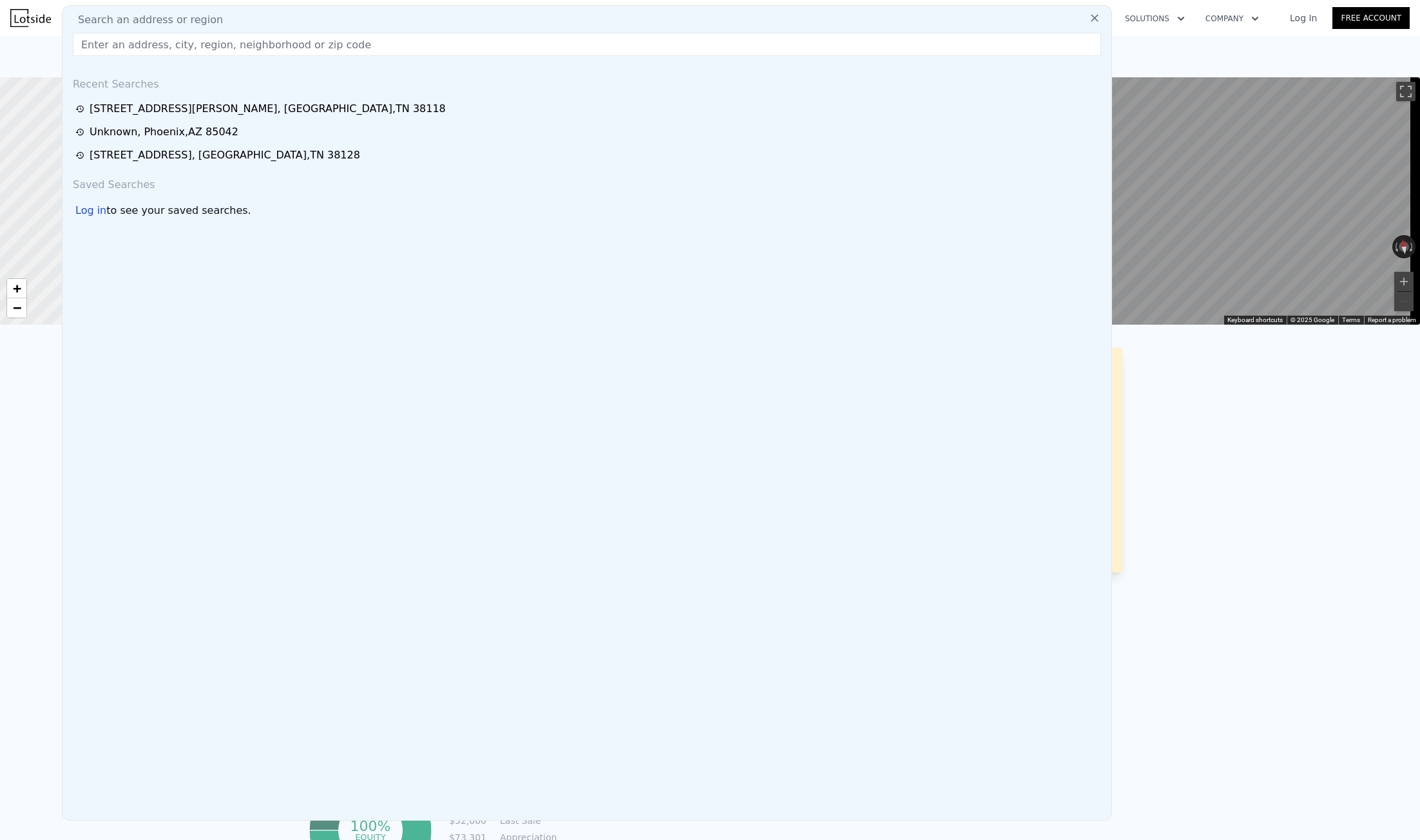
click at [143, 47] on input "text" at bounding box center [588, 45] width 1029 height 23
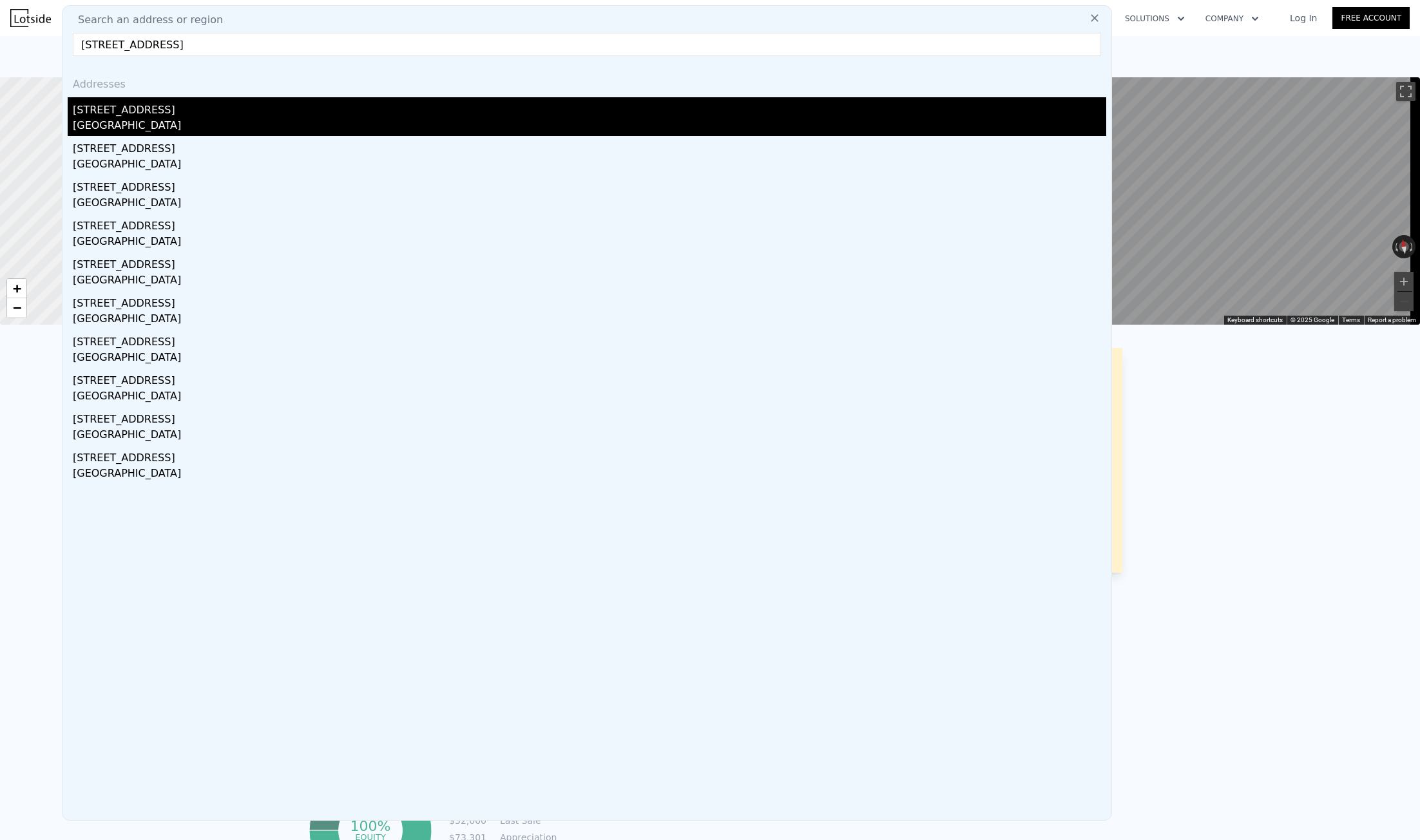
type input "6532 Mangrove Dr, Zephyrhills, FL 33544"
click at [168, 101] on div "6532 Mangrove Dr" at bounding box center [589, 107] width 1034 height 20
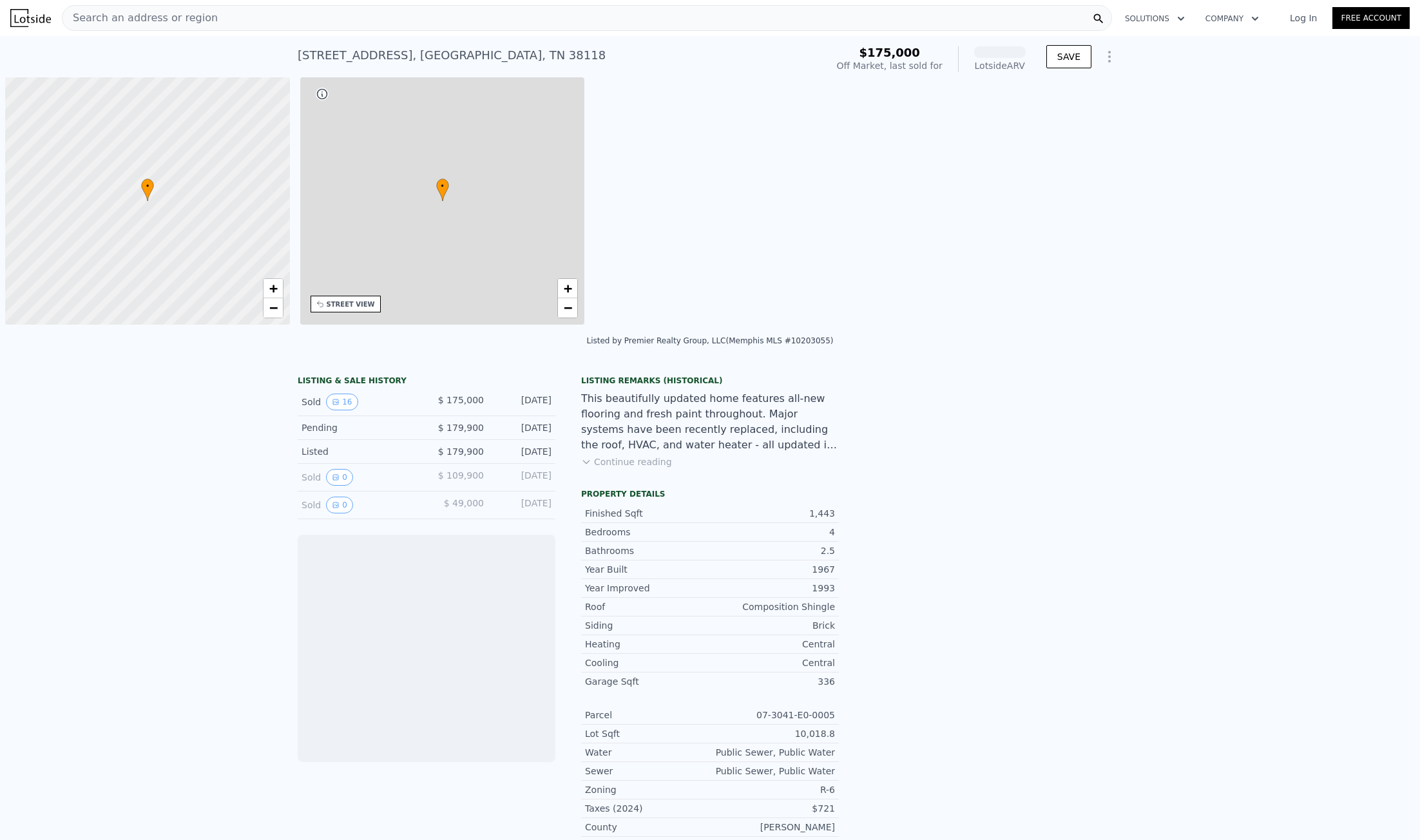
scroll to position [0, 5]
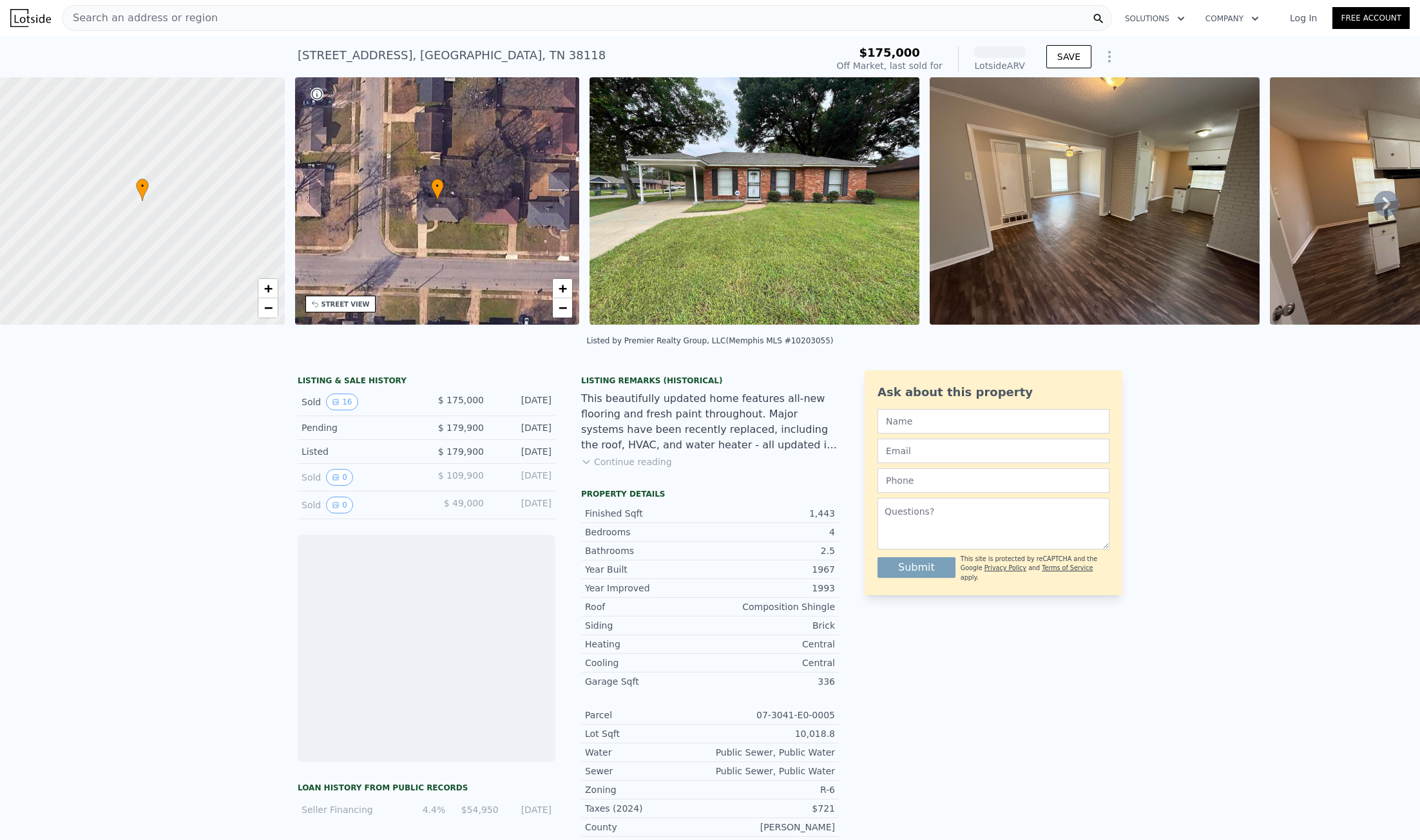
click at [370, 44] on div "[STREET_ADDRESS] Sold [DATE] for $175k (~ARV )" at bounding box center [559, 59] width 524 height 36
click at [369, 49] on div "[STREET_ADDRESS]" at bounding box center [452, 56] width 308 height 18
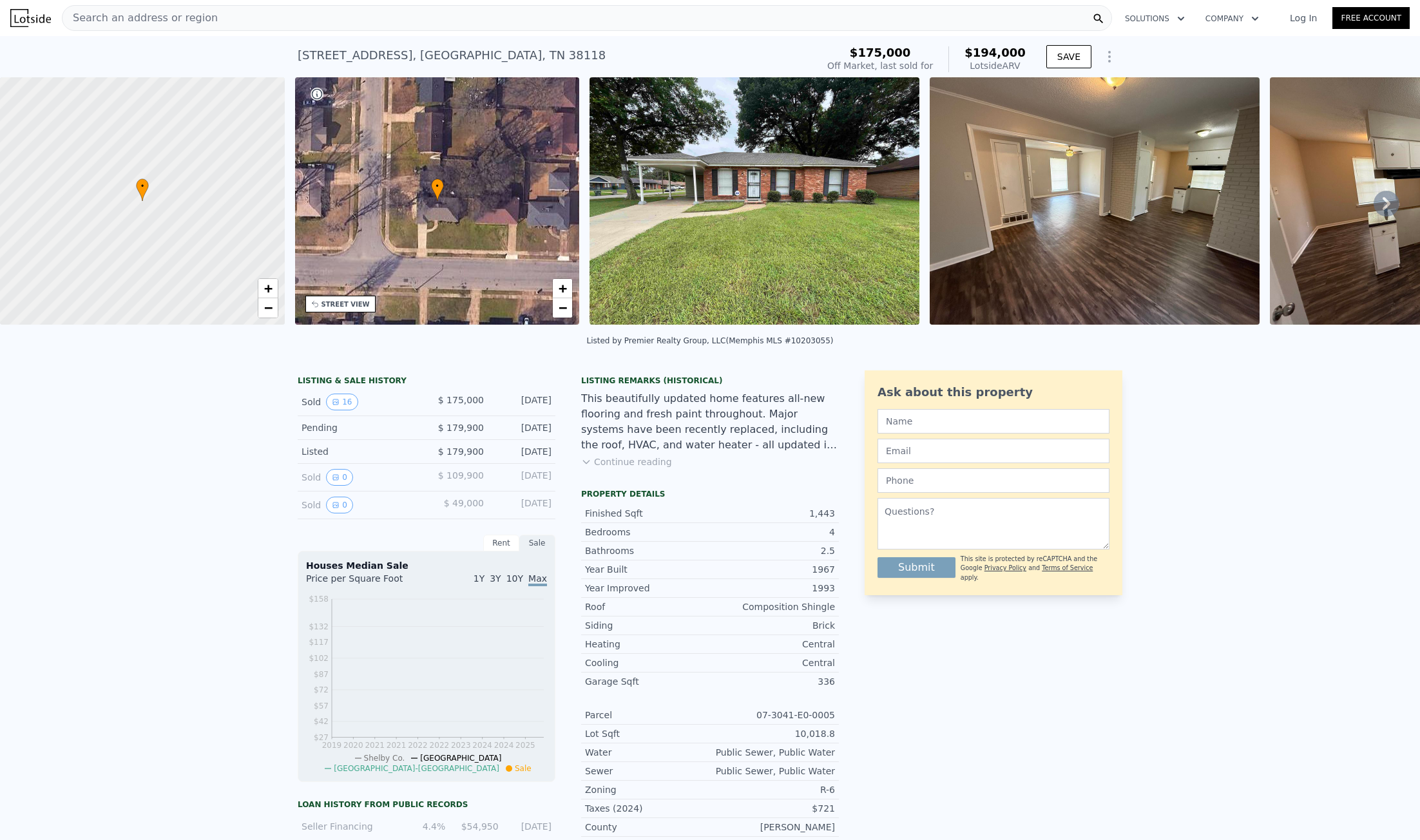
click at [369, 49] on div "[STREET_ADDRESS]" at bounding box center [452, 56] width 308 height 18
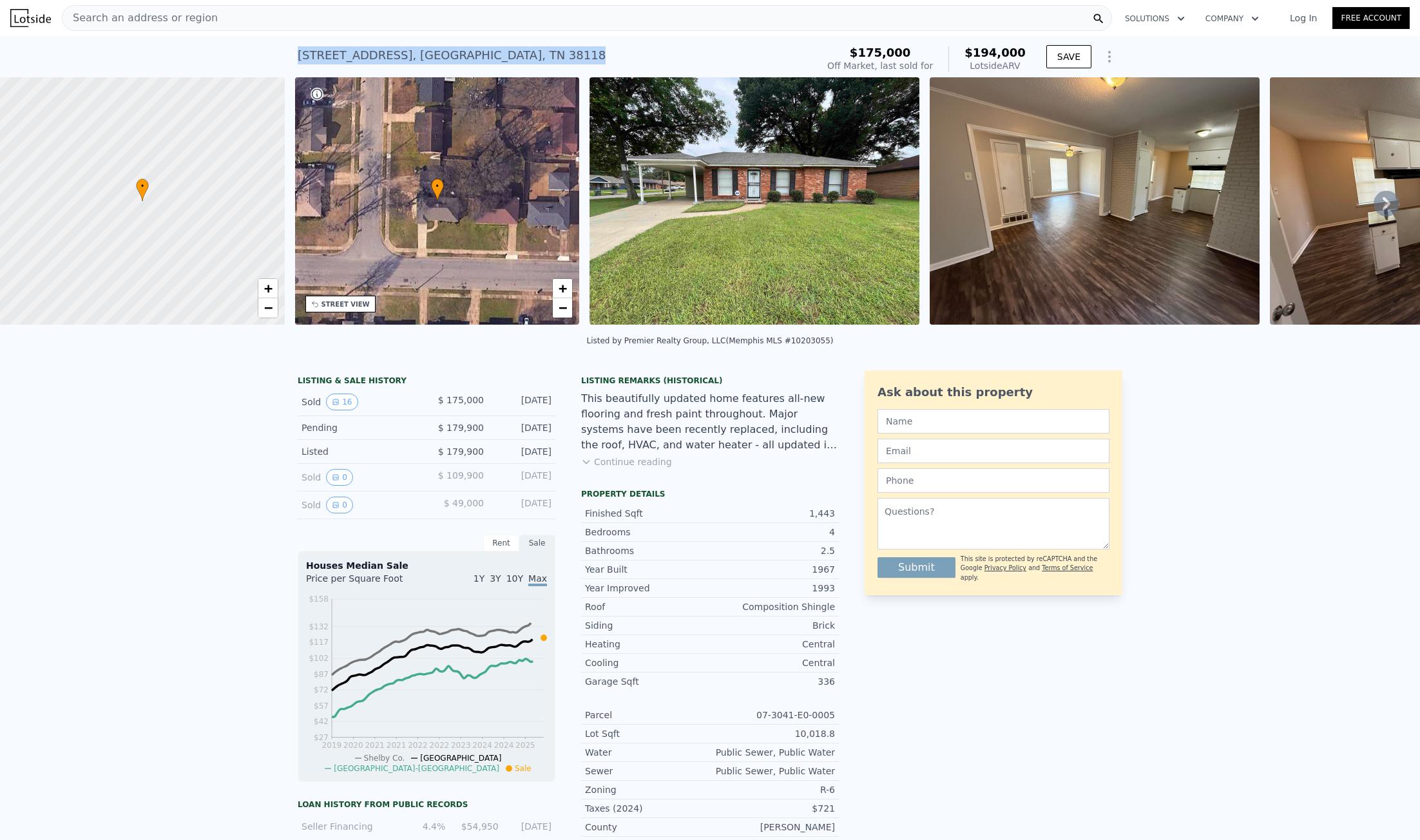
copy div "[STREET_ADDRESS] Sold [DATE] for $175k (~ARV $194k )"
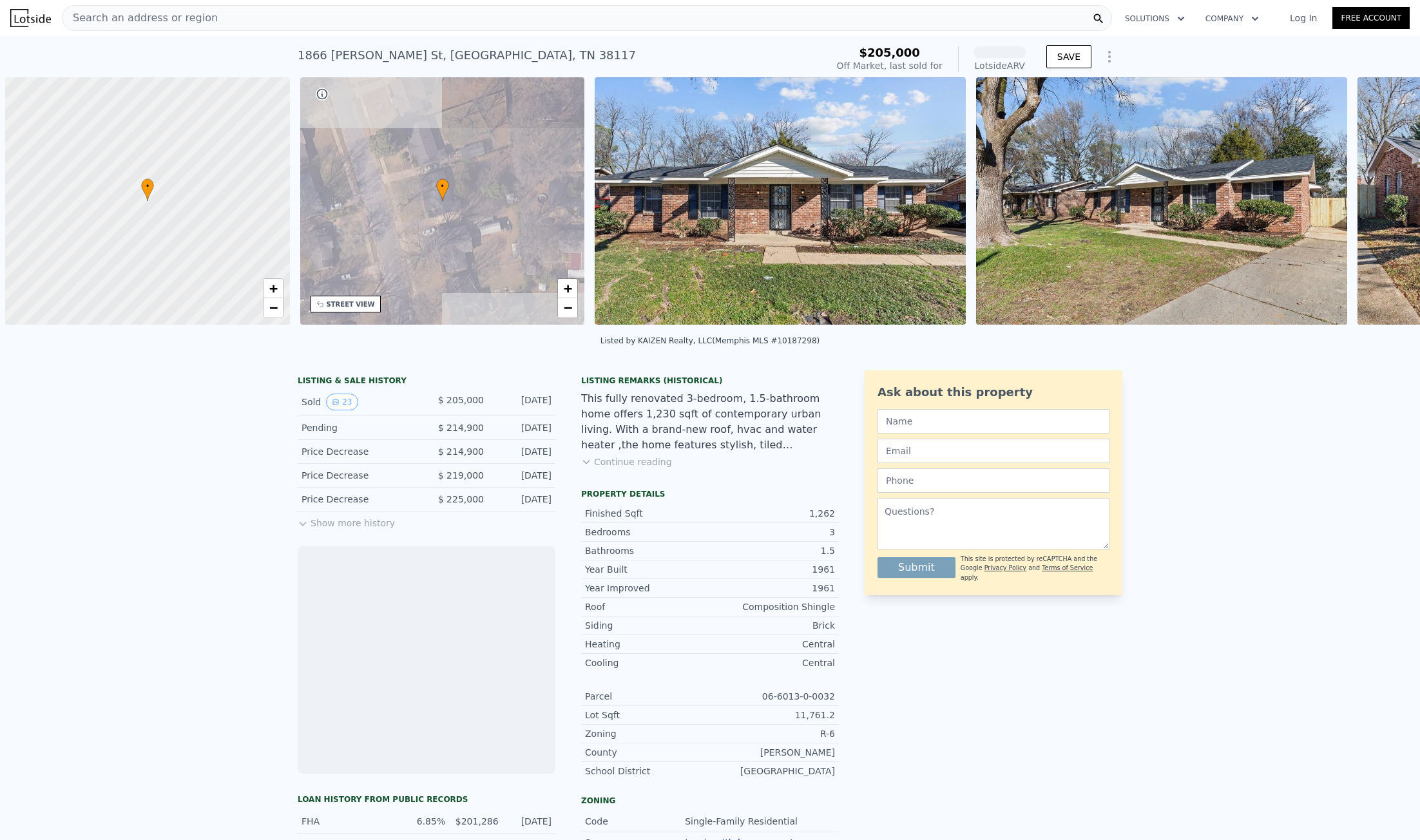
scroll to position [0, 5]
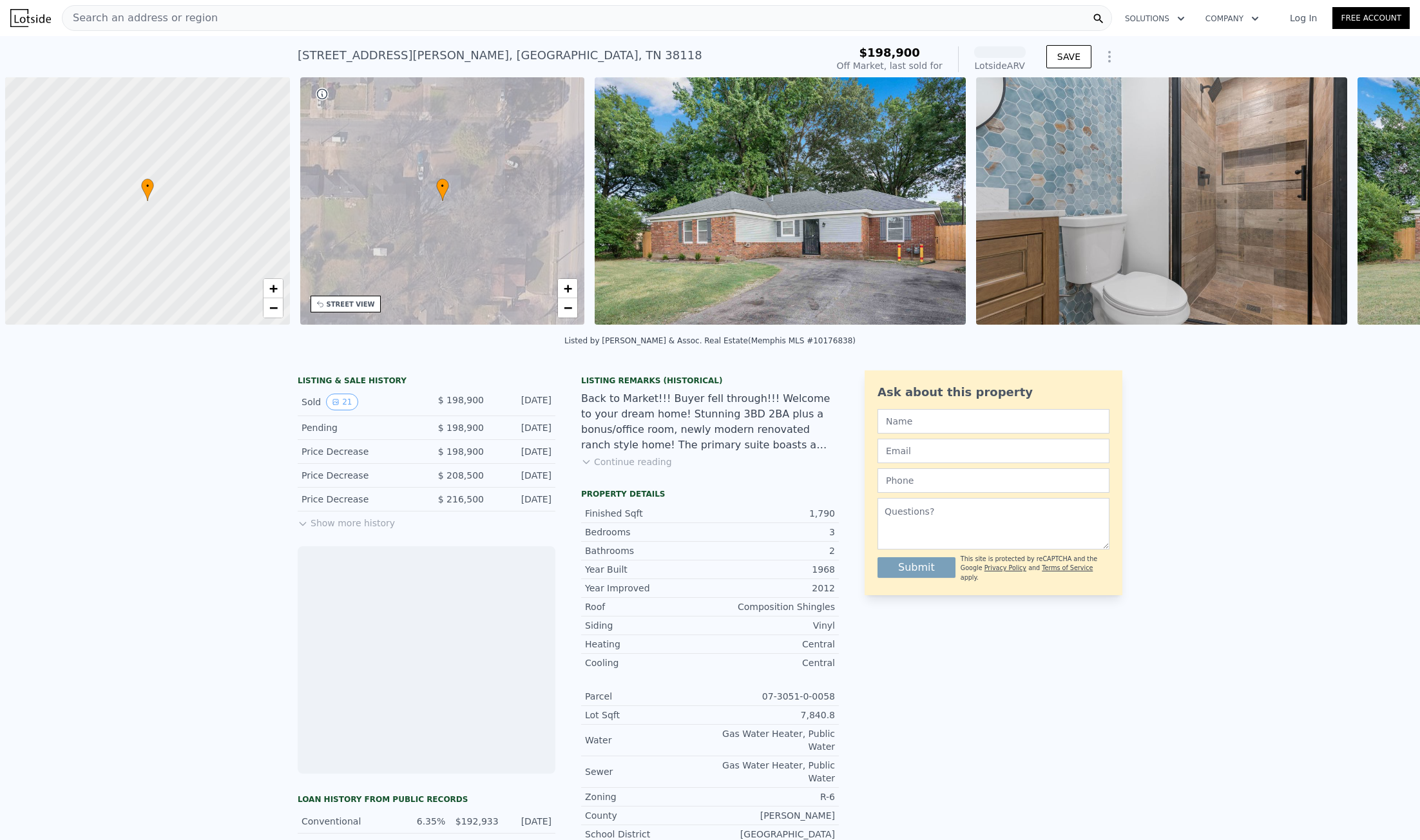
scroll to position [0, 5]
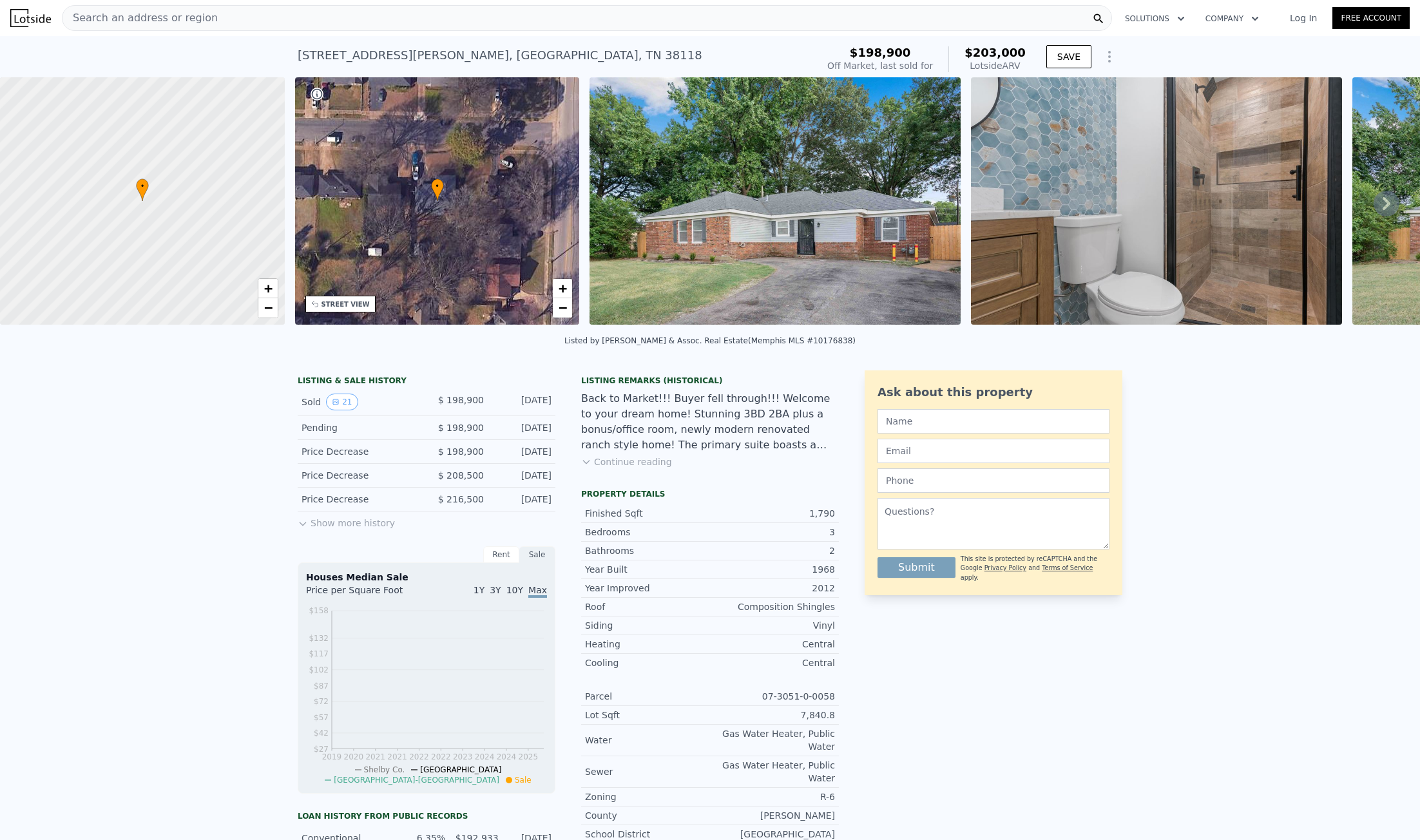
click at [388, 60] on div "[STREET_ADDRESS][PERSON_NAME]" at bounding box center [500, 56] width 405 height 18
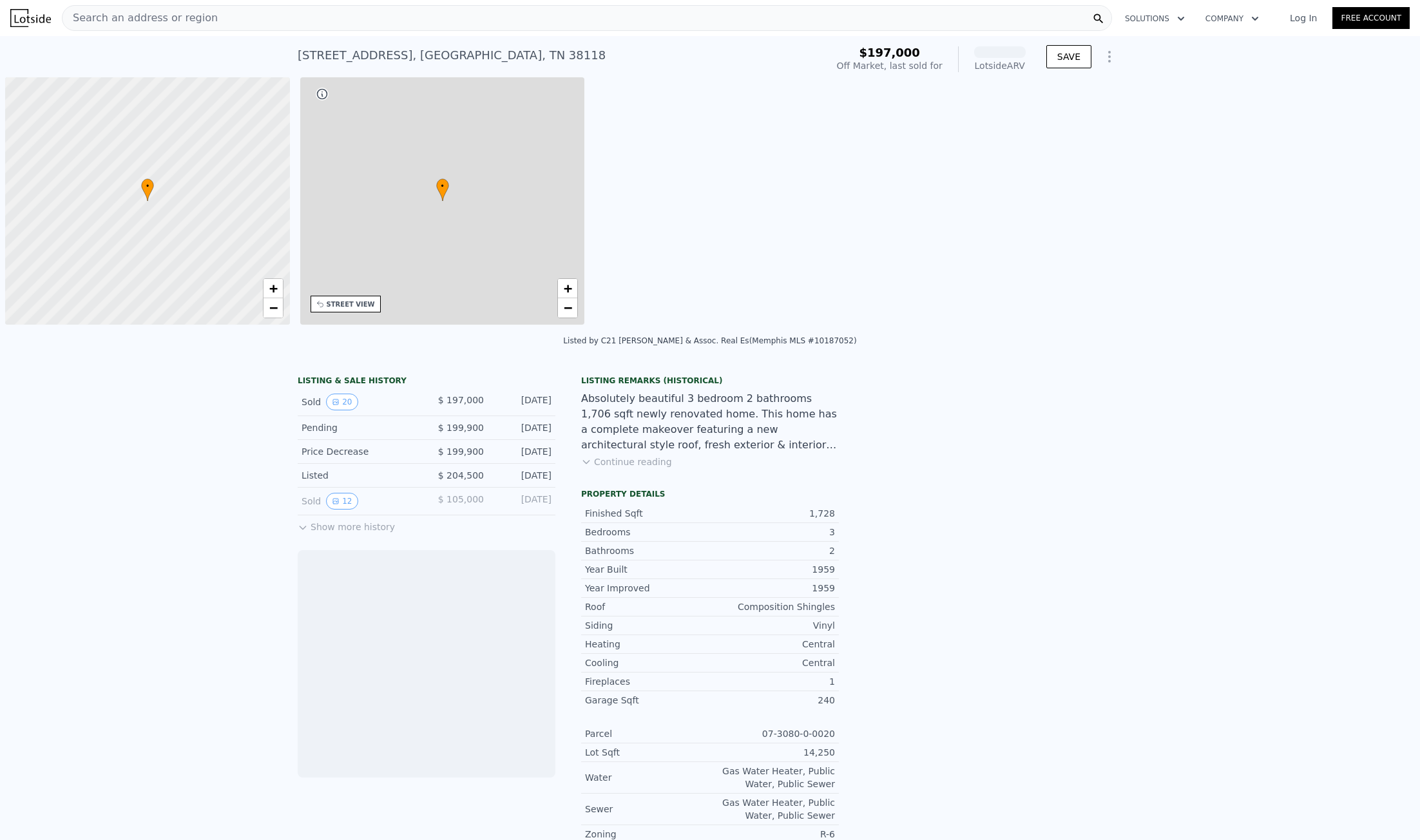
scroll to position [0, 5]
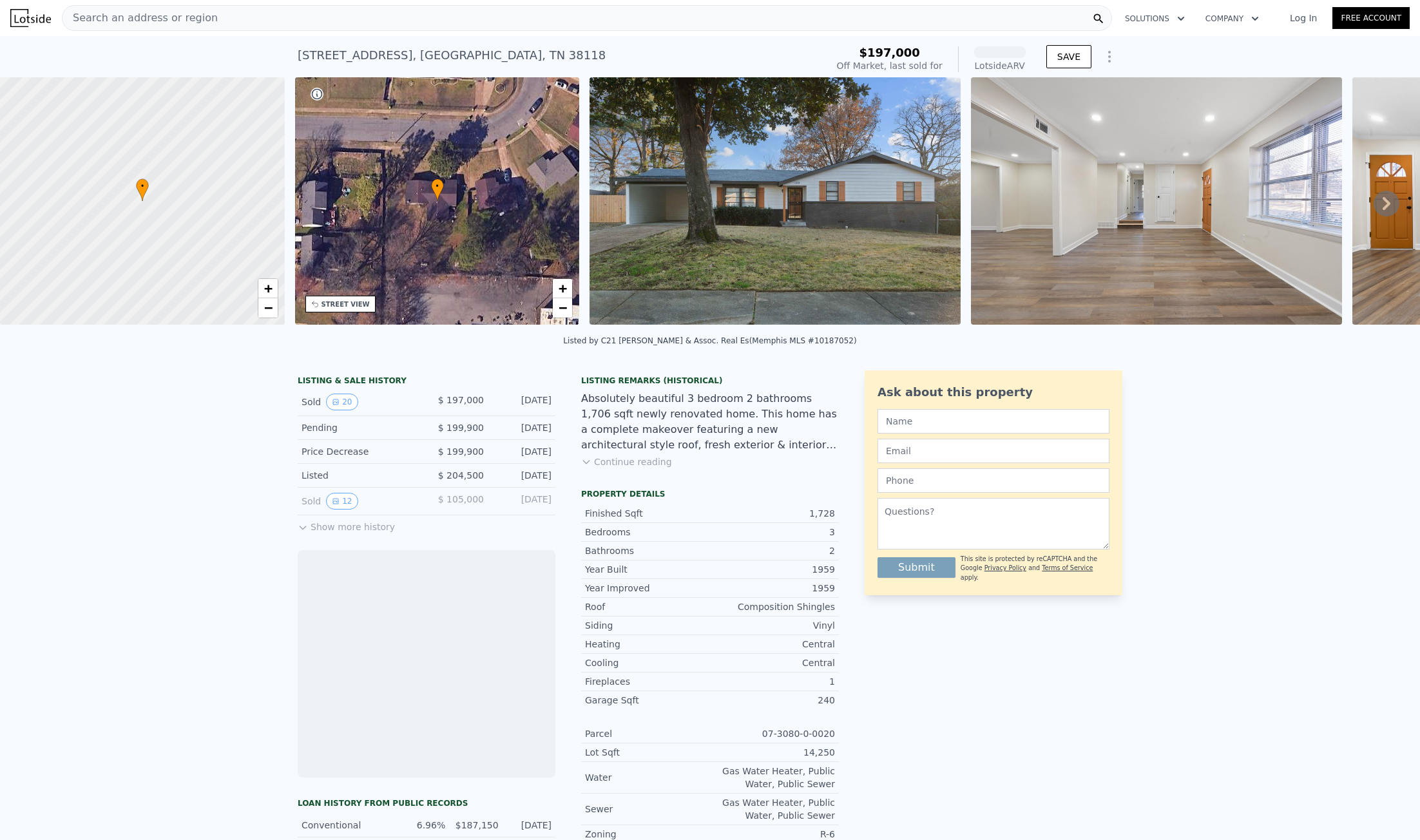
click at [439, 56] on div "[STREET_ADDRESS]" at bounding box center [452, 56] width 308 height 18
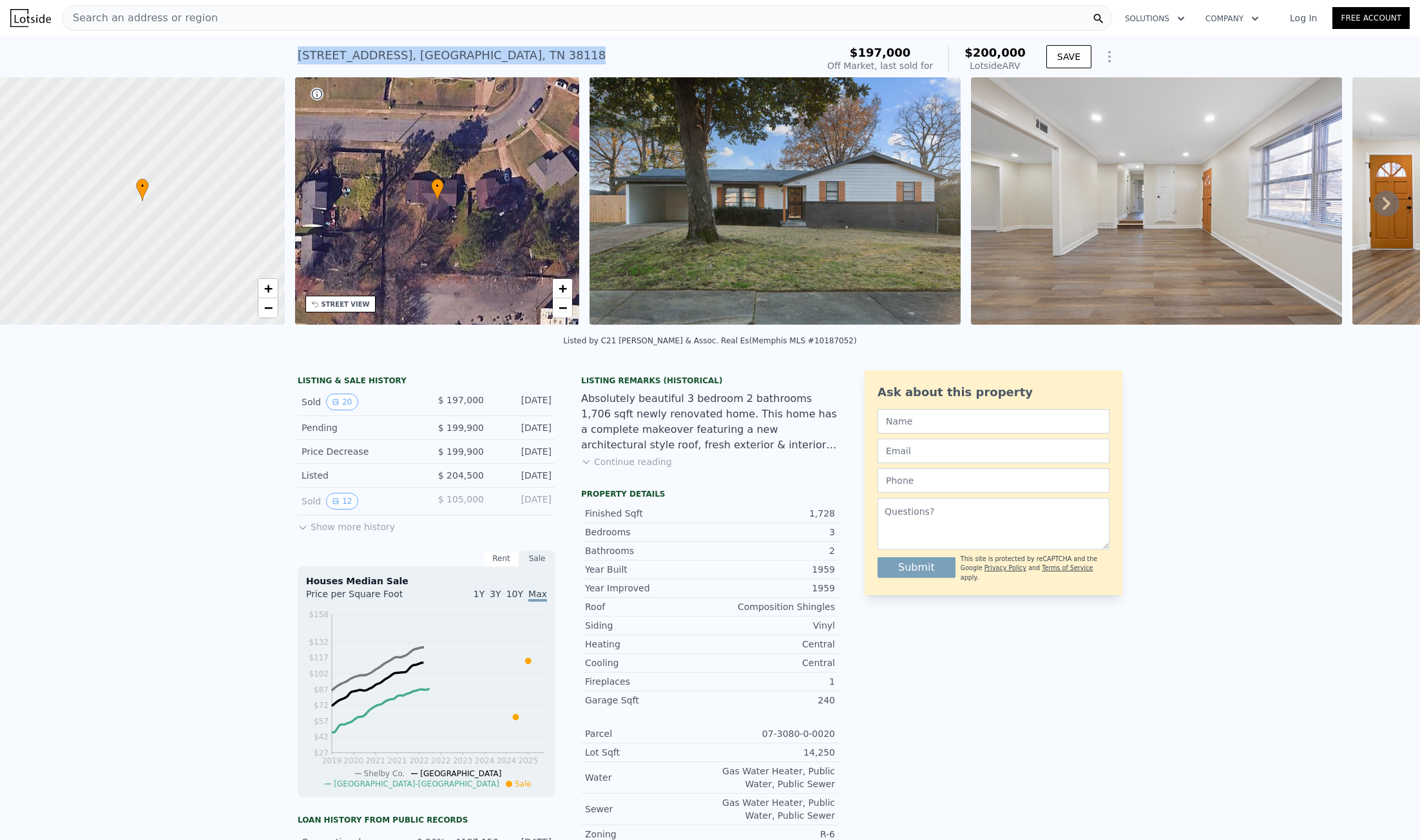
copy div "[STREET_ADDRESS] Sold [DATE] for $197k (~ARV )"
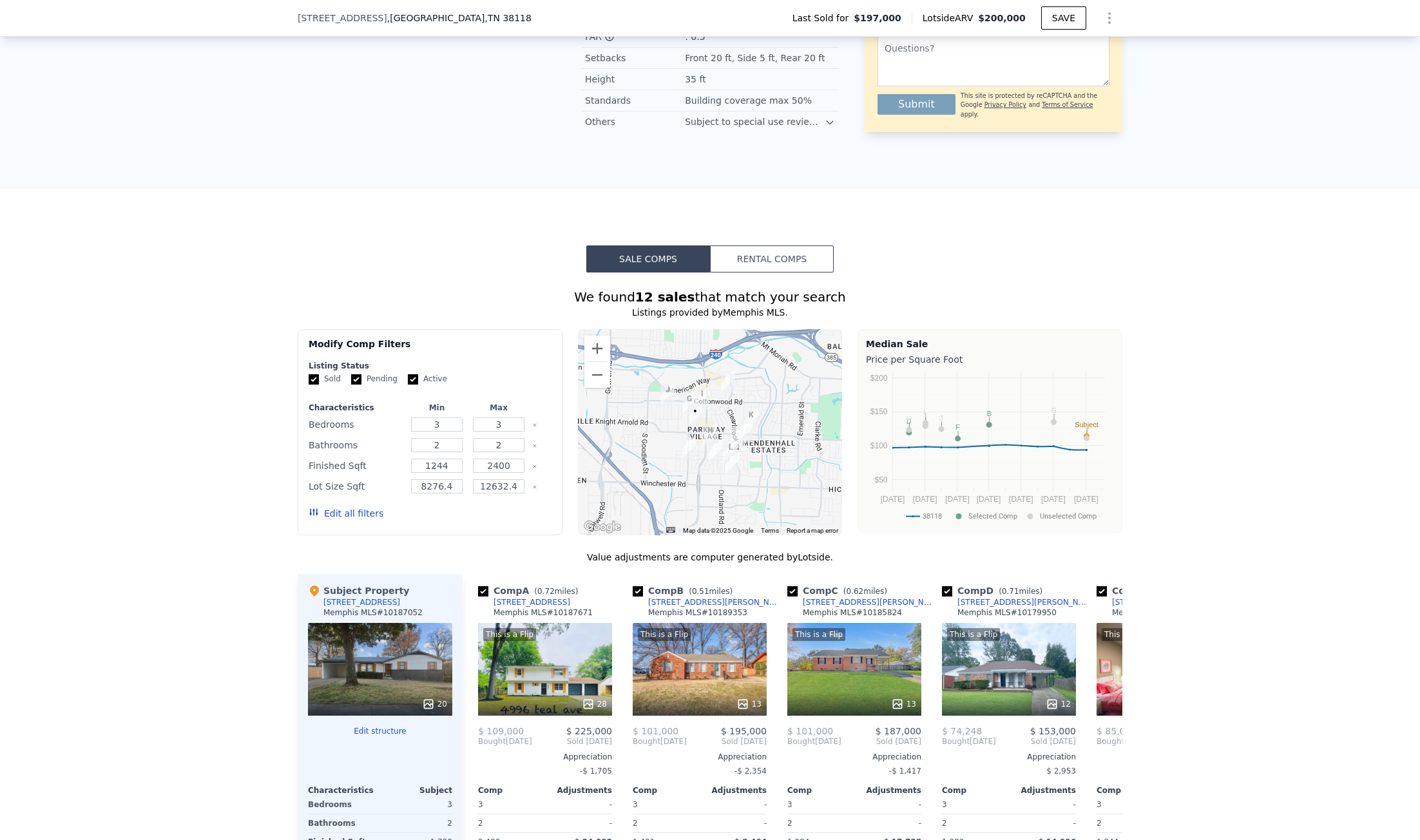
scroll to position [1220, 0]
